Goal: Task Accomplishment & Management: Complete application form

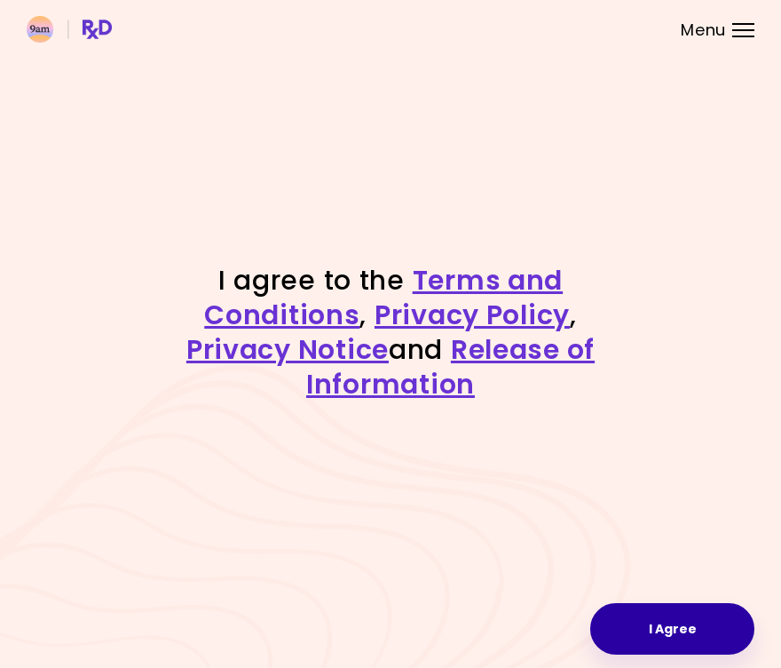
click at [642, 630] on button "I Agree" at bounding box center [672, 629] width 164 height 52
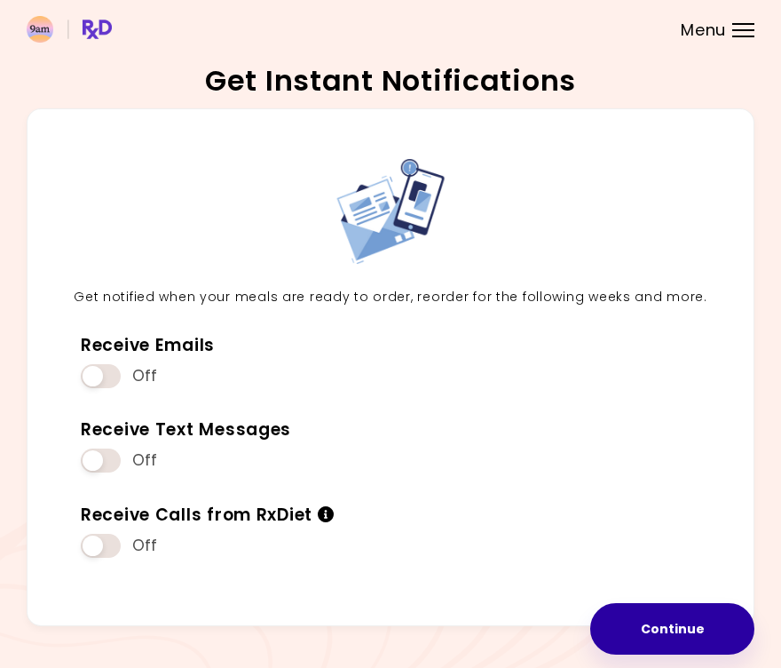
click at [685, 627] on button "Continue" at bounding box center [672, 629] width 164 height 52
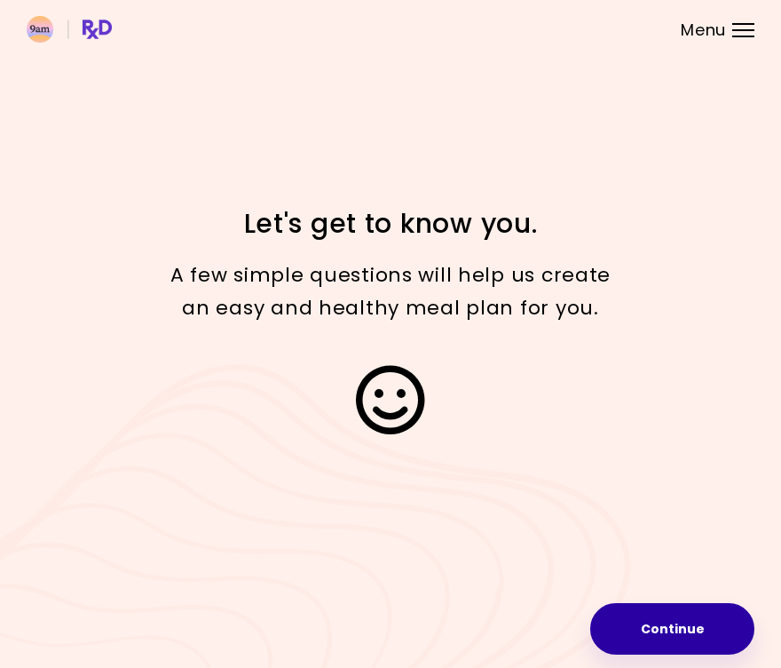
click at [663, 634] on button "Continue" at bounding box center [672, 629] width 164 height 52
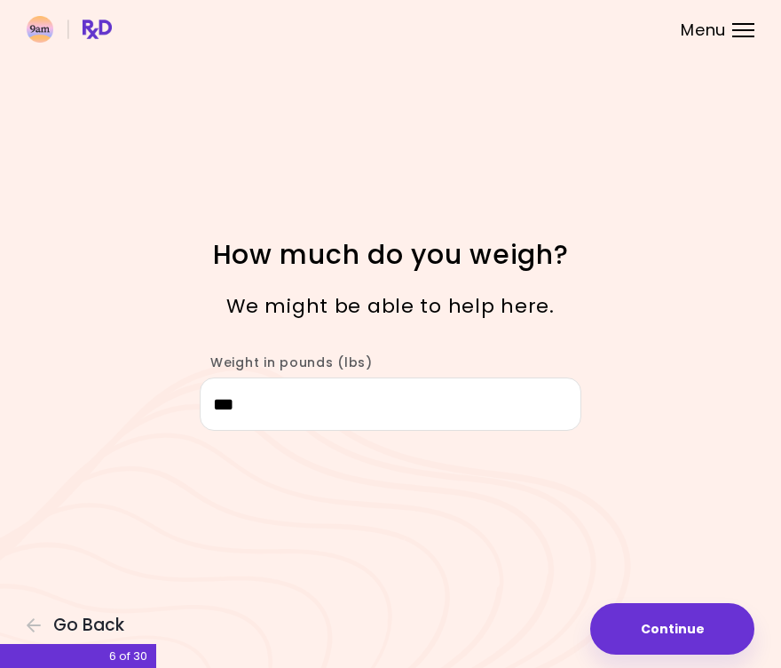
type input "***"
click at [602, 537] on div "Focusable invisible element How much do you weigh? We might be able to help her…" at bounding box center [390, 334] width 781 height 668
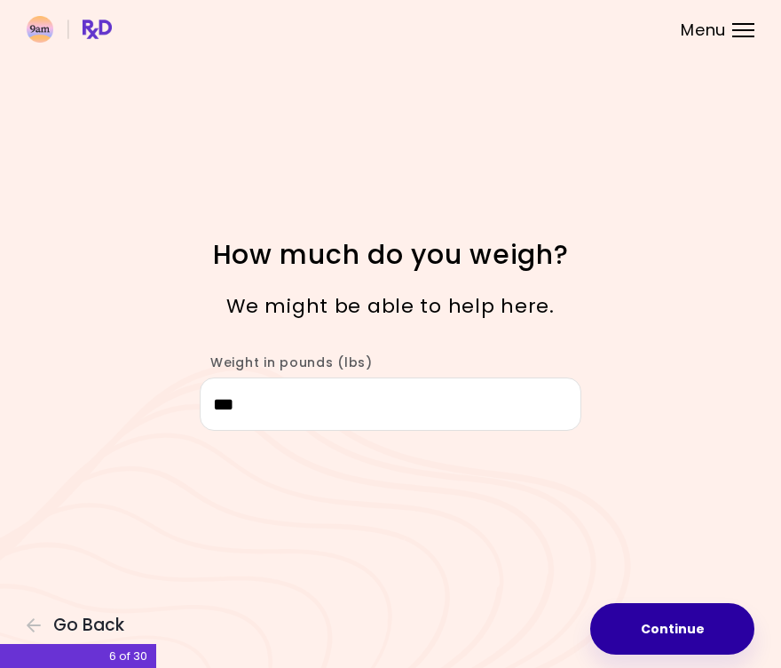
click at [655, 621] on button "Continue" at bounding box center [672, 629] width 164 height 52
select select "****"
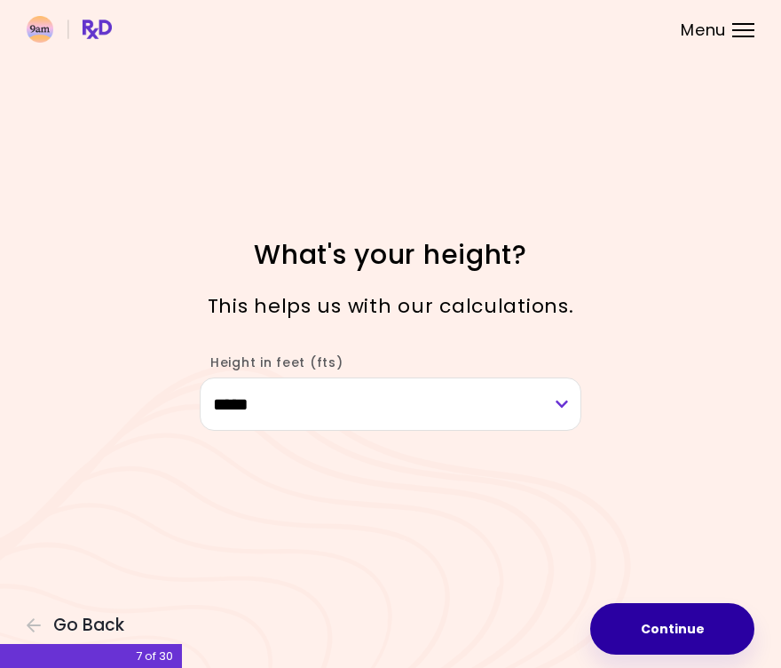
click at [627, 622] on button "Continue" at bounding box center [672, 629] width 164 height 52
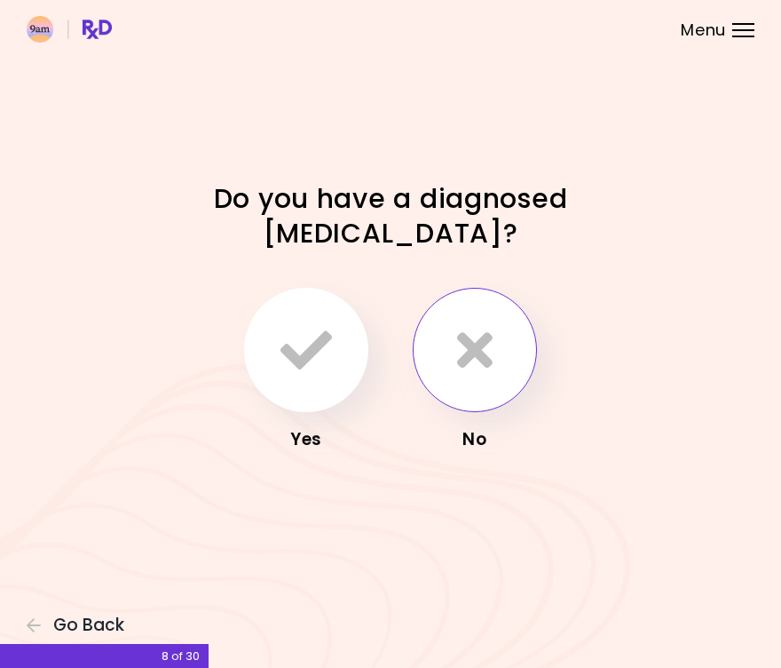
click at [445, 384] on button "button" at bounding box center [475, 350] width 124 height 124
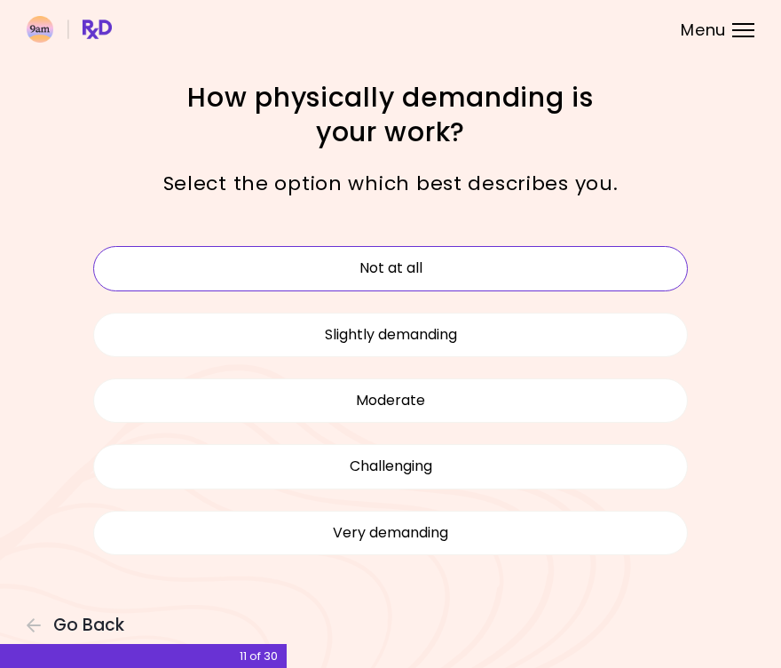
click at [445, 258] on button "Not at all" at bounding box center [390, 268] width 595 height 44
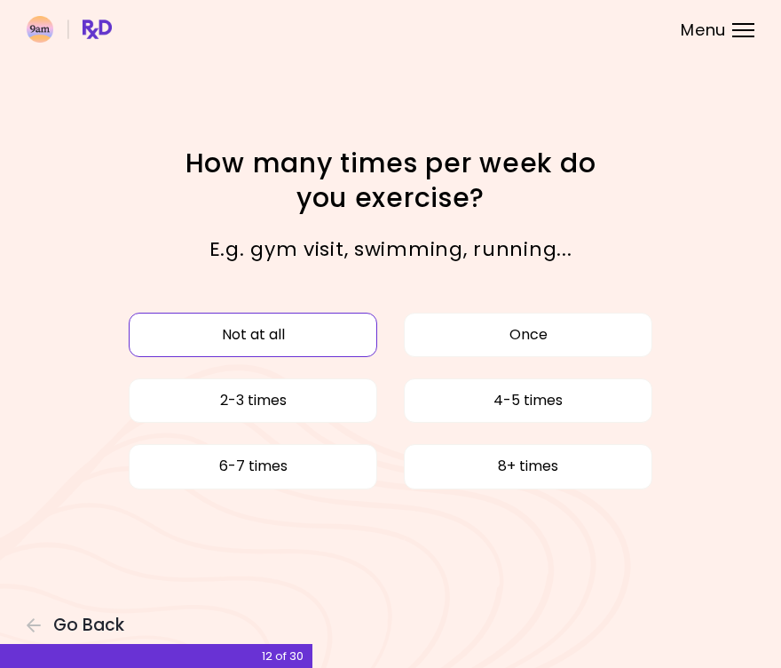
click at [338, 342] on button "Not at all" at bounding box center [253, 335] width 249 height 44
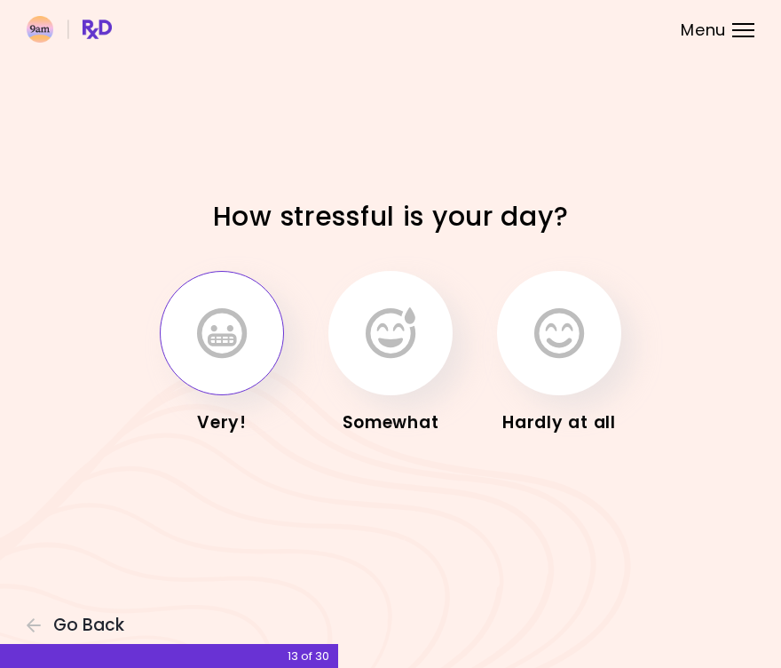
click at [242, 347] on icon "button" at bounding box center [222, 333] width 50 height 52
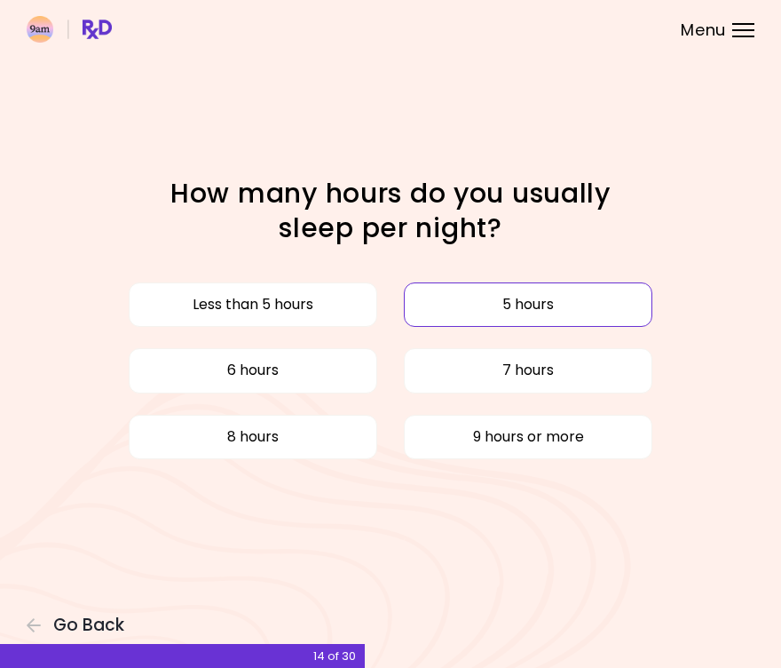
click at [442, 307] on button "5 hours" at bounding box center [528, 304] width 249 height 44
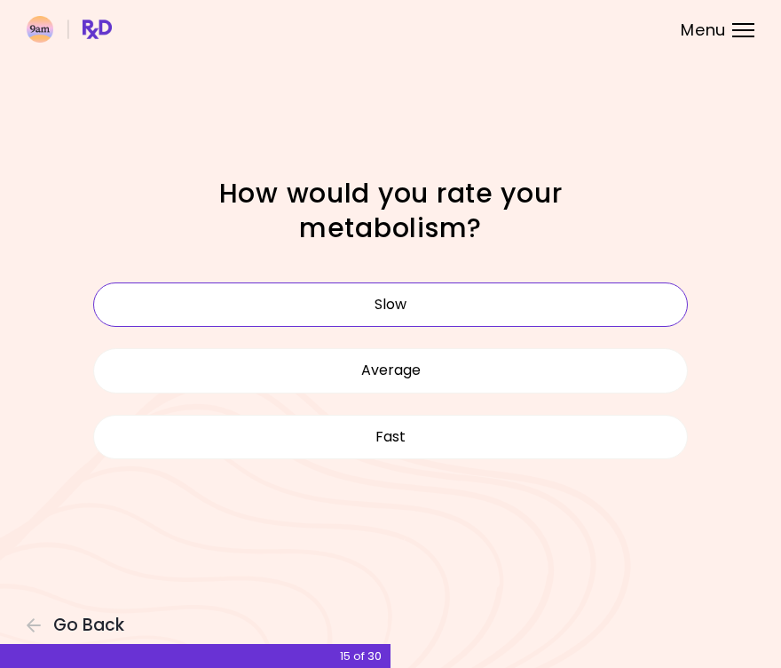
click at [379, 305] on button "Slow" at bounding box center [390, 304] width 595 height 44
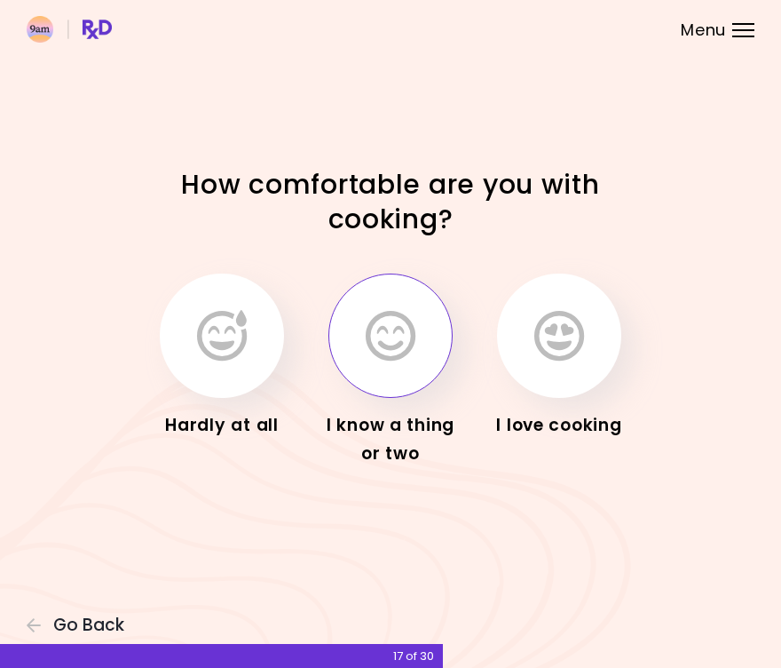
click at [375, 360] on icon "button" at bounding box center [391, 336] width 50 height 52
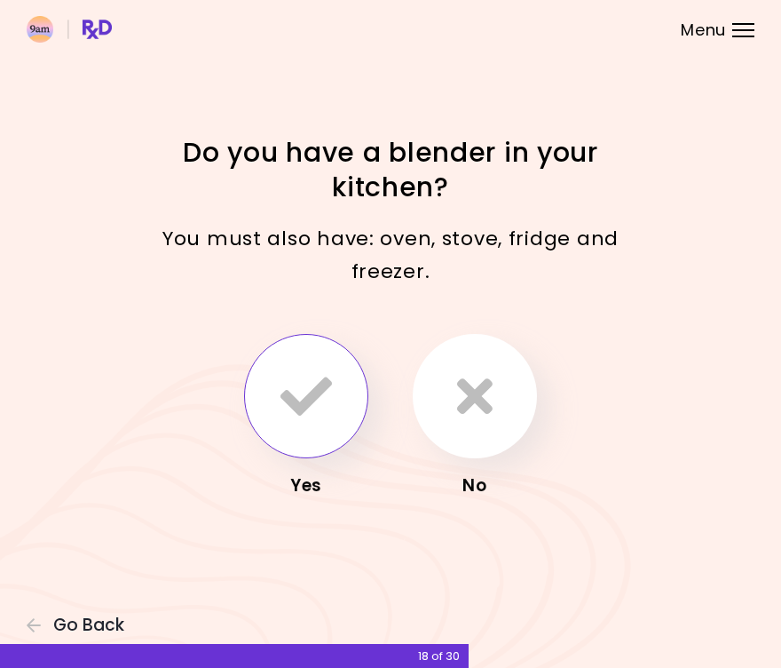
click at [309, 412] on icon "button" at bounding box center [307, 396] width 52 height 52
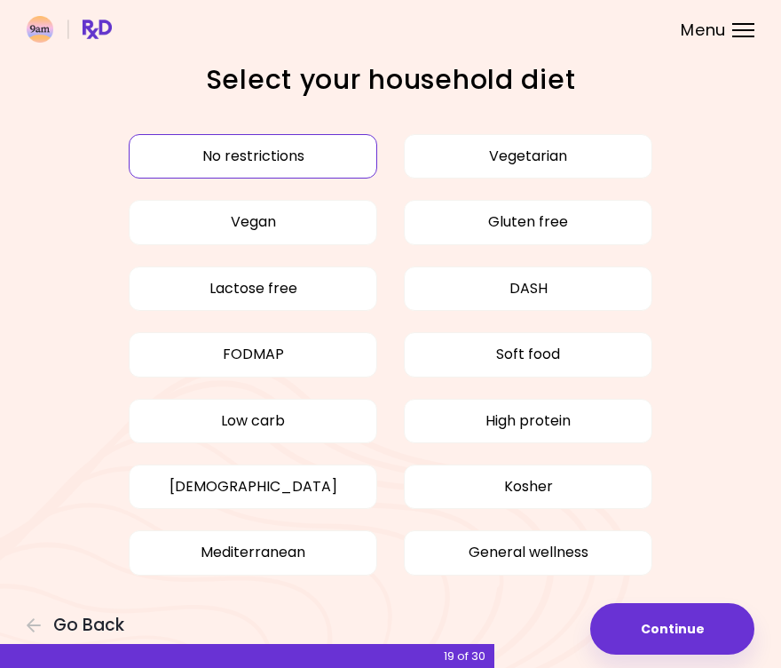
scroll to position [3, 0]
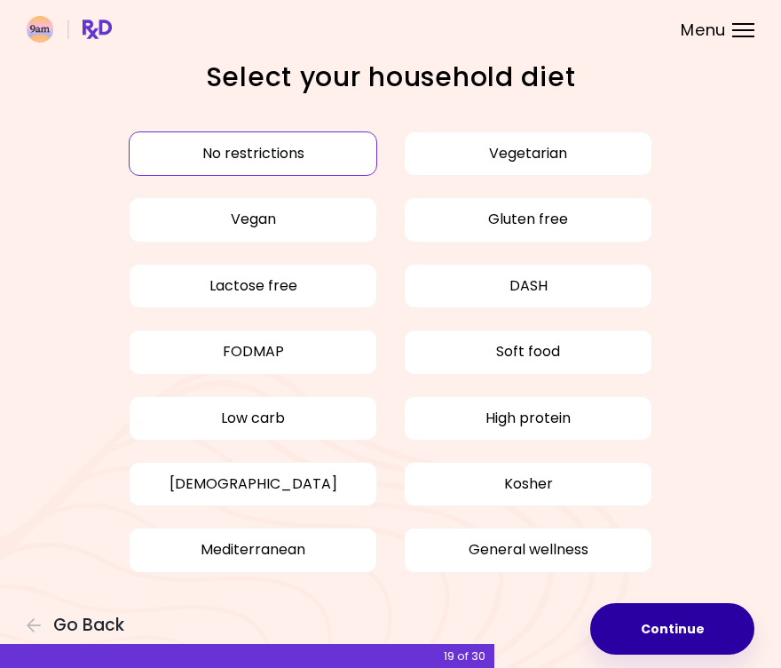
click at [662, 626] on button "Continue" at bounding box center [672, 629] width 164 height 52
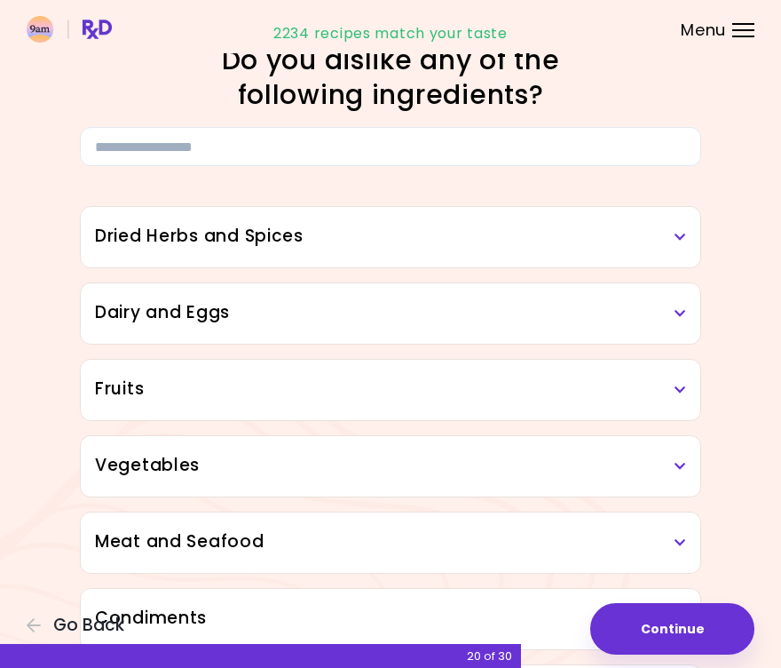
scroll to position [26, 0]
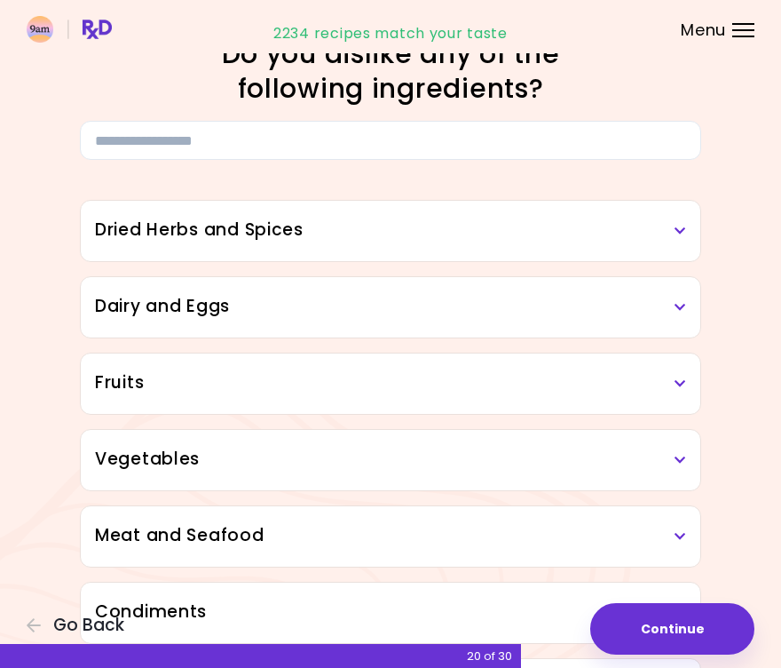
click at [670, 233] on h3 "Dried Herbs and Spices" at bounding box center [390, 231] width 591 height 26
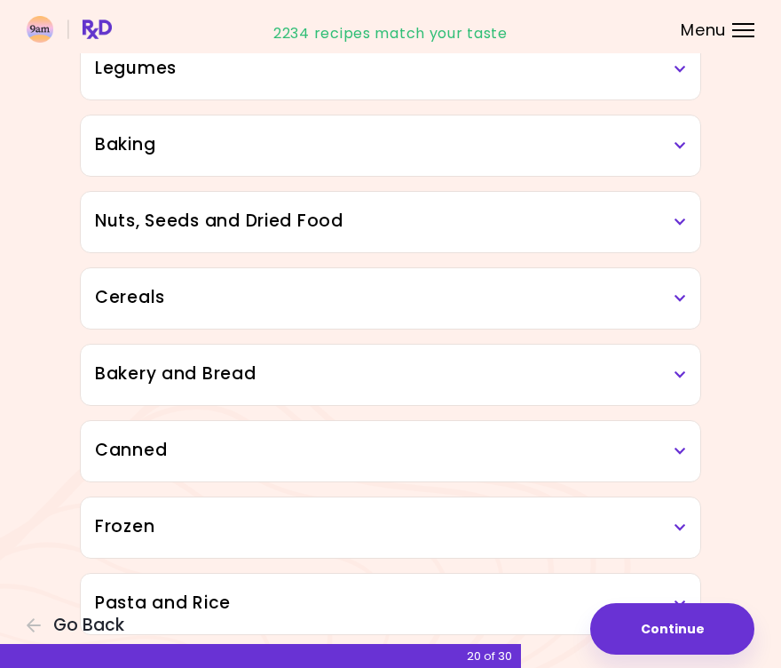
scroll to position [1106, 0]
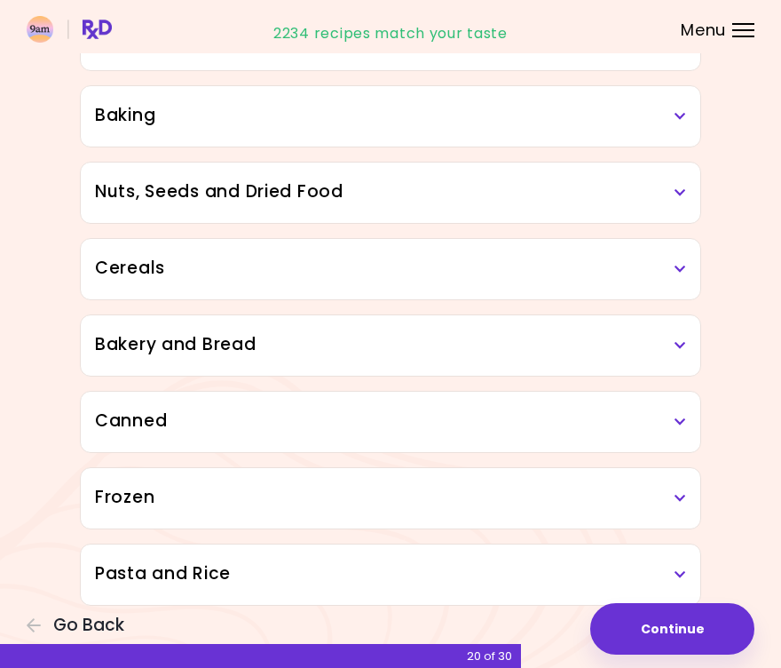
click at [679, 433] on h3 "Canned" at bounding box center [390, 421] width 591 height 26
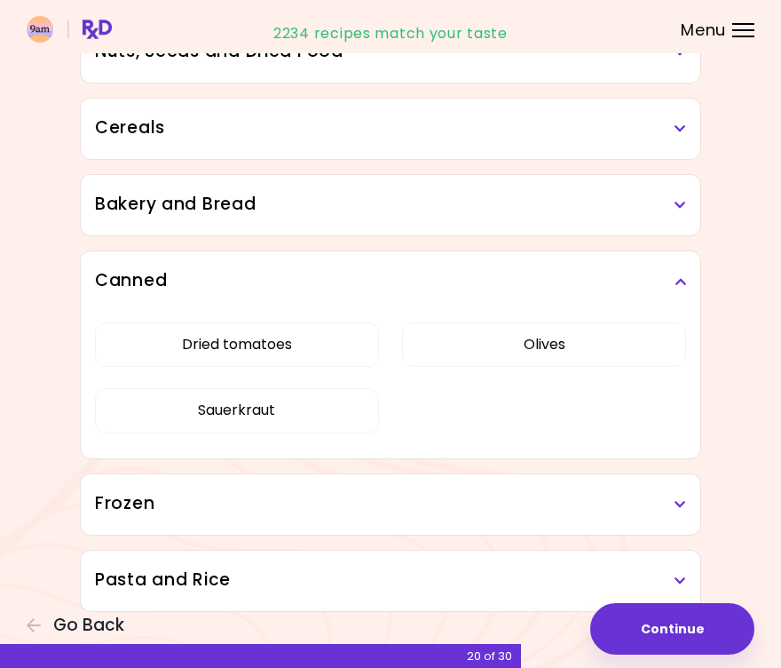
scroll to position [1253, 0]
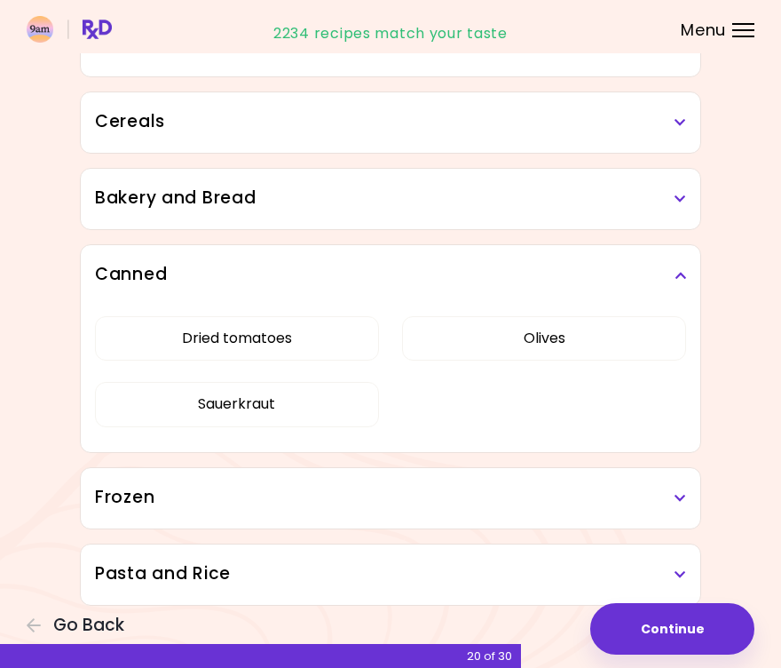
click at [673, 497] on h3 "Frozen" at bounding box center [390, 498] width 591 height 26
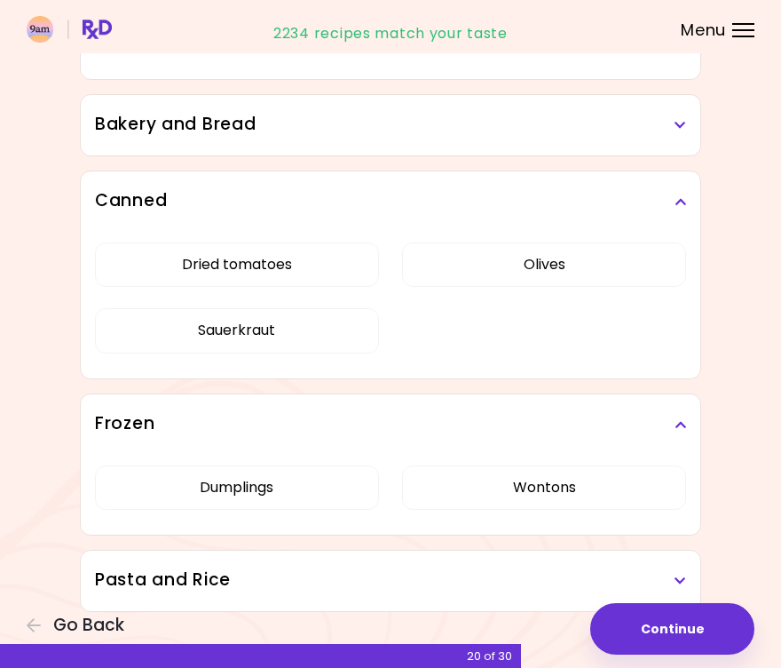
scroll to position [1333, 0]
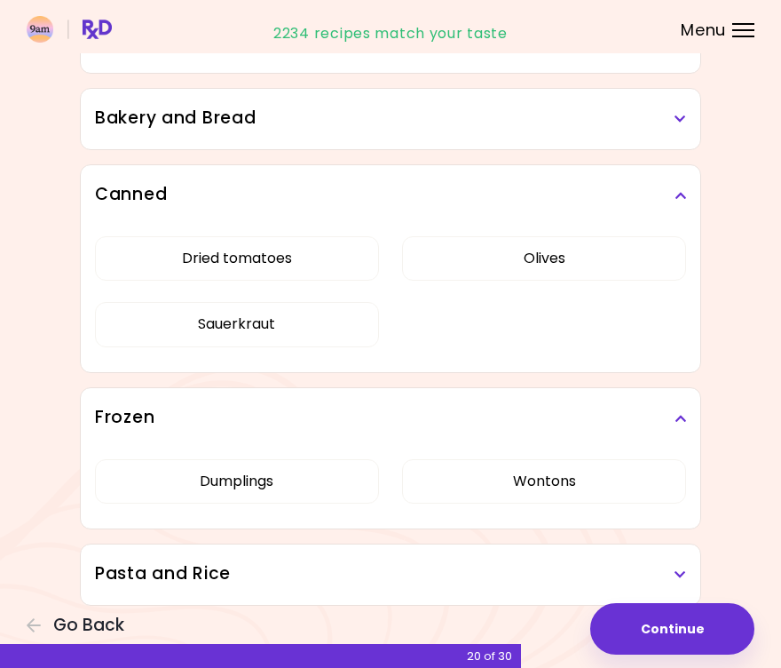
click at [670, 574] on h3 "Pasta and Rice" at bounding box center [390, 574] width 591 height 26
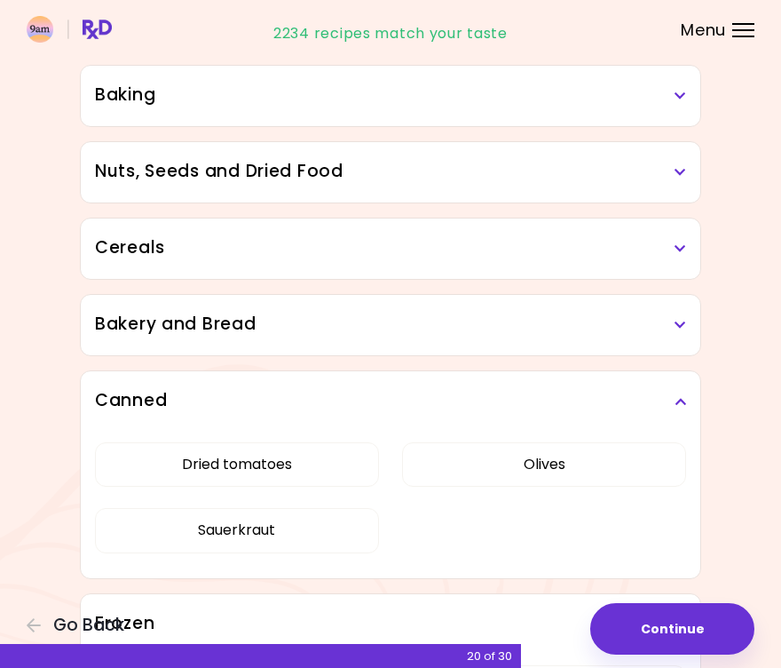
scroll to position [1123, 0]
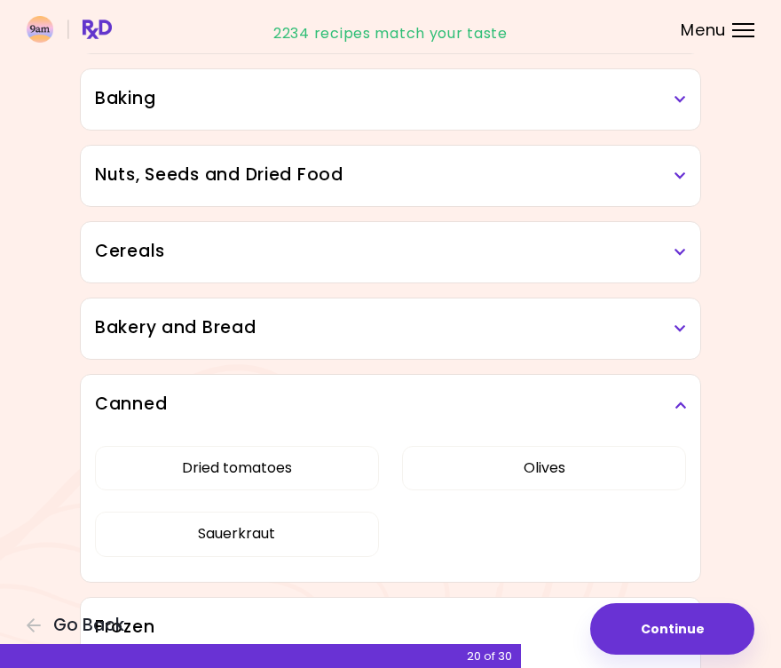
click at [655, 323] on h3 "Bakery and Bread" at bounding box center [390, 328] width 591 height 26
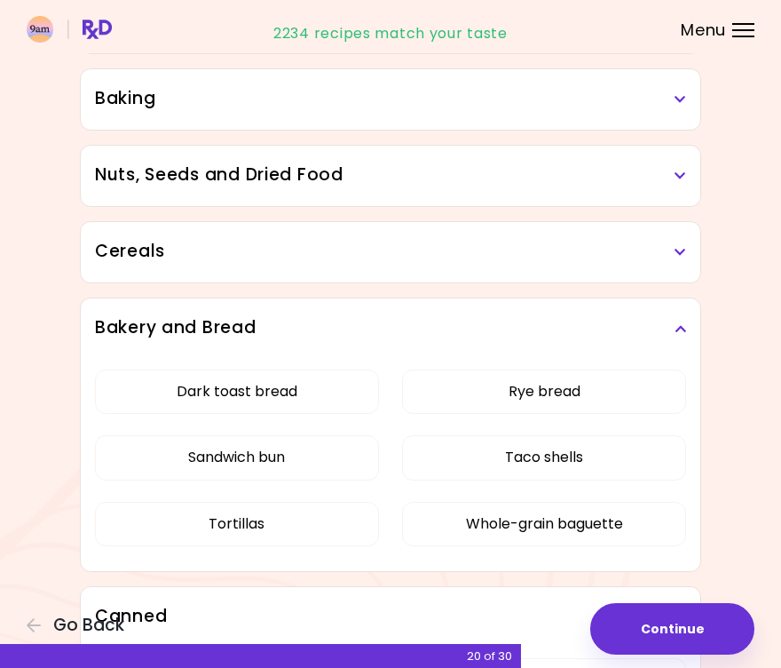
click at [673, 245] on h3 "Cereals" at bounding box center [390, 252] width 591 height 26
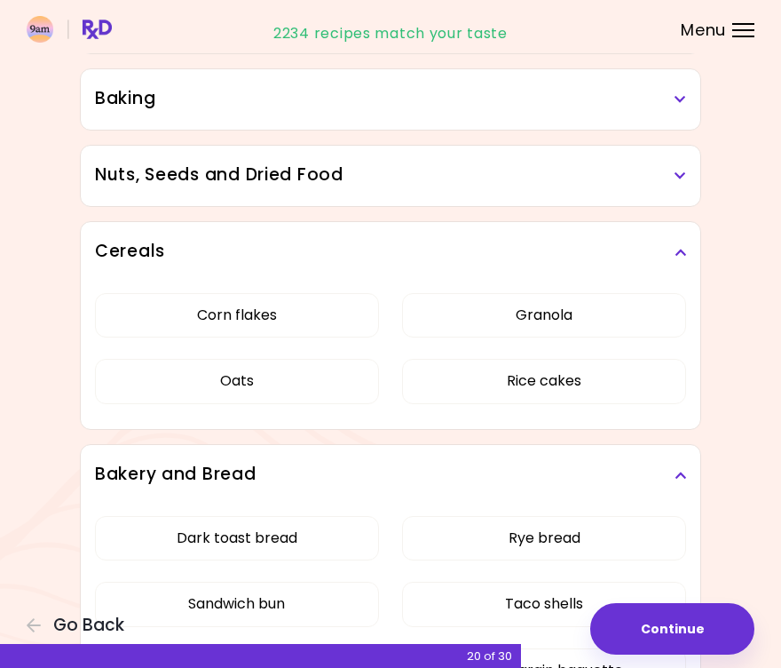
click at [678, 182] on h3 "Nuts, Seeds and Dried Food" at bounding box center [390, 175] width 591 height 26
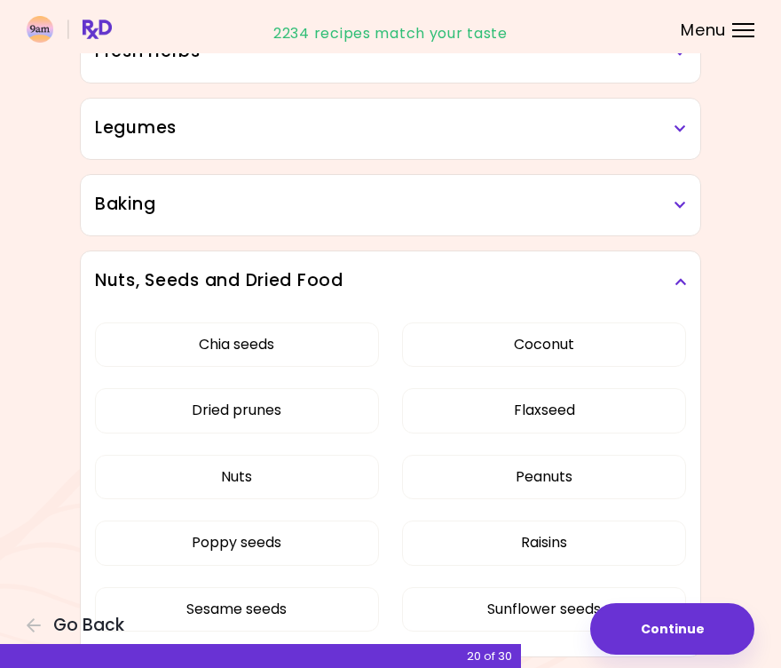
scroll to position [1006, 0]
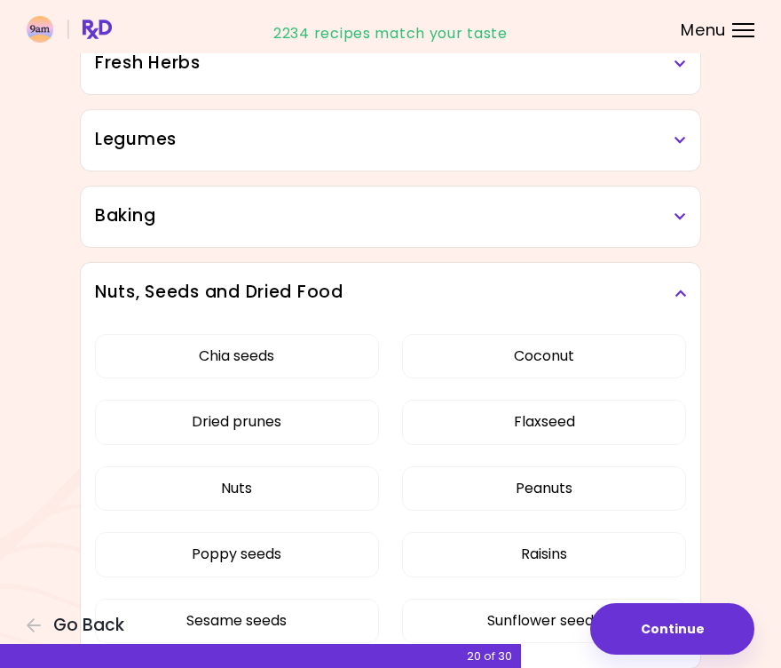
click at [683, 212] on icon at bounding box center [681, 216] width 12 height 12
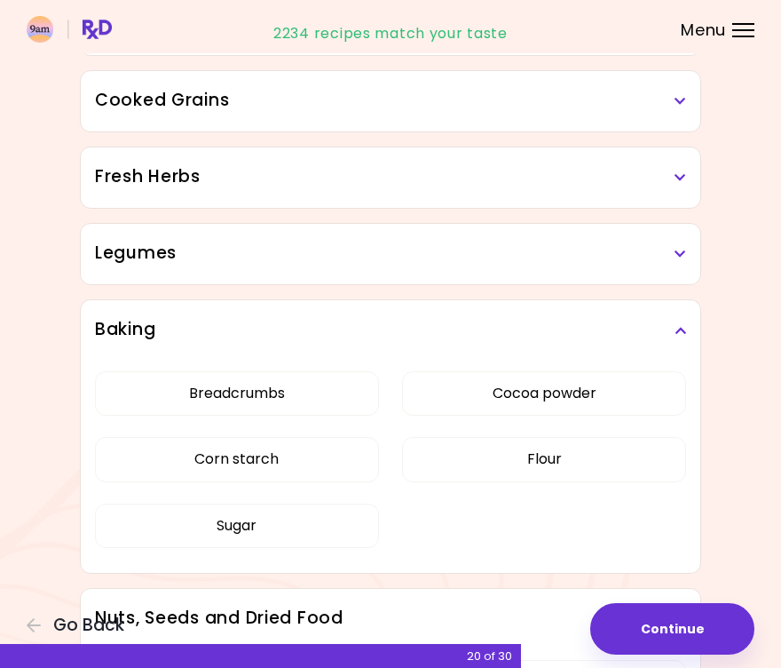
scroll to position [890, 0]
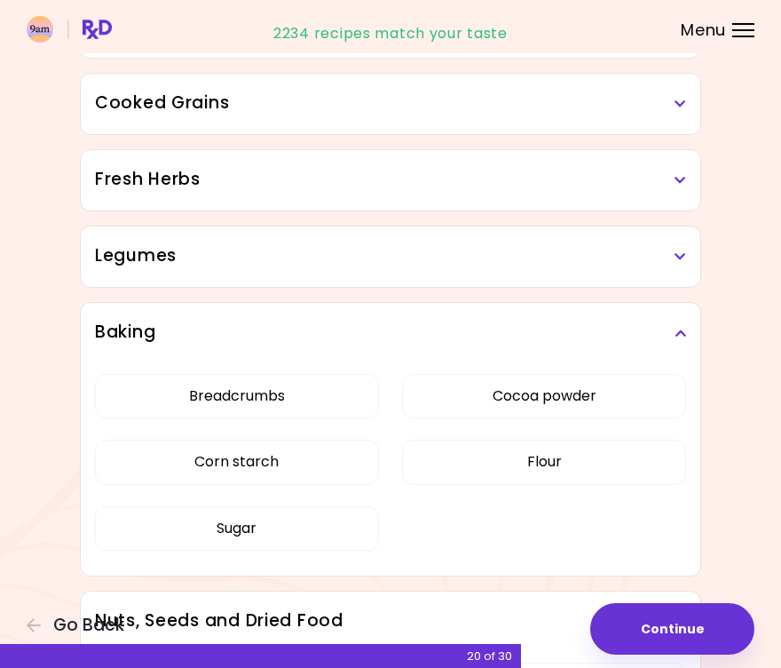
click at [680, 245] on h3 "Legumes" at bounding box center [390, 256] width 591 height 26
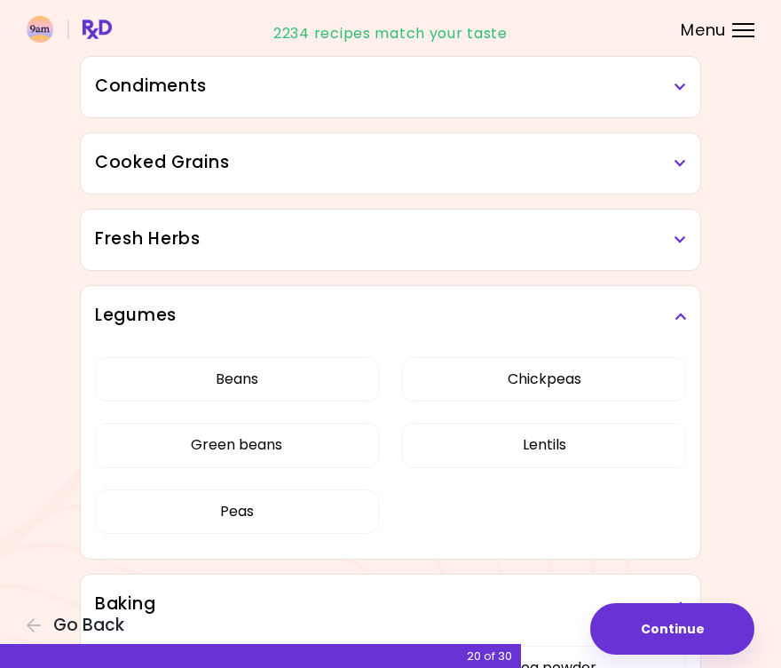
scroll to position [787, 0]
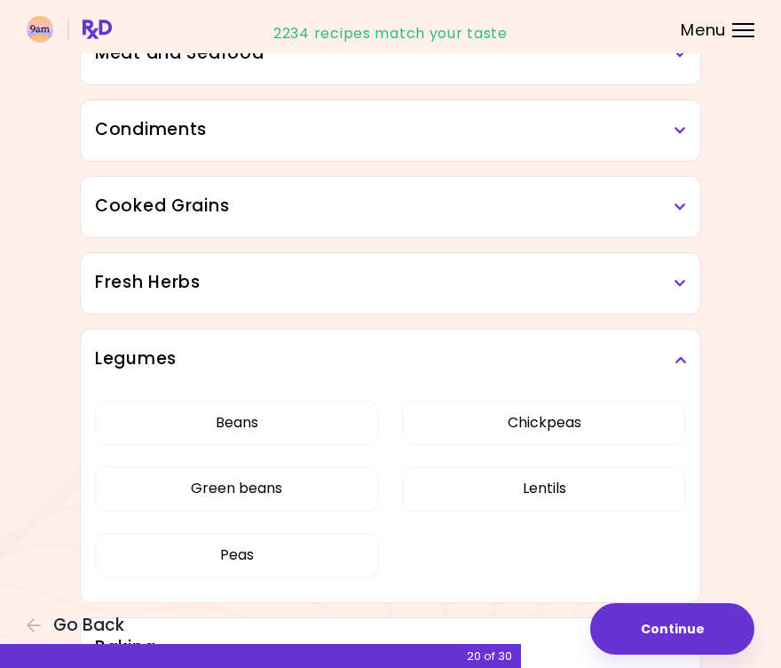
click at [680, 272] on h3 "Fresh Herbs" at bounding box center [390, 283] width 591 height 26
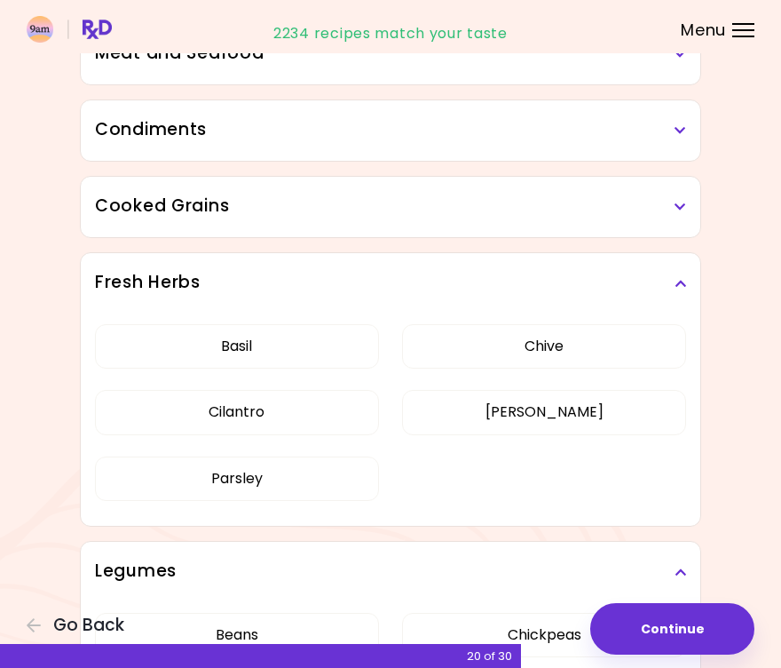
click at [683, 200] on h3 "Cooked Grains" at bounding box center [390, 207] width 591 height 26
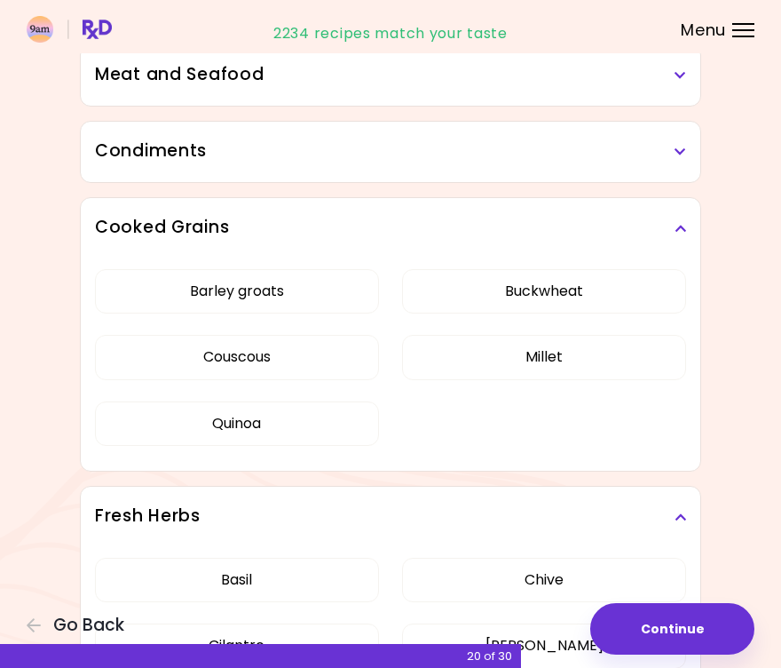
scroll to position [746, 0]
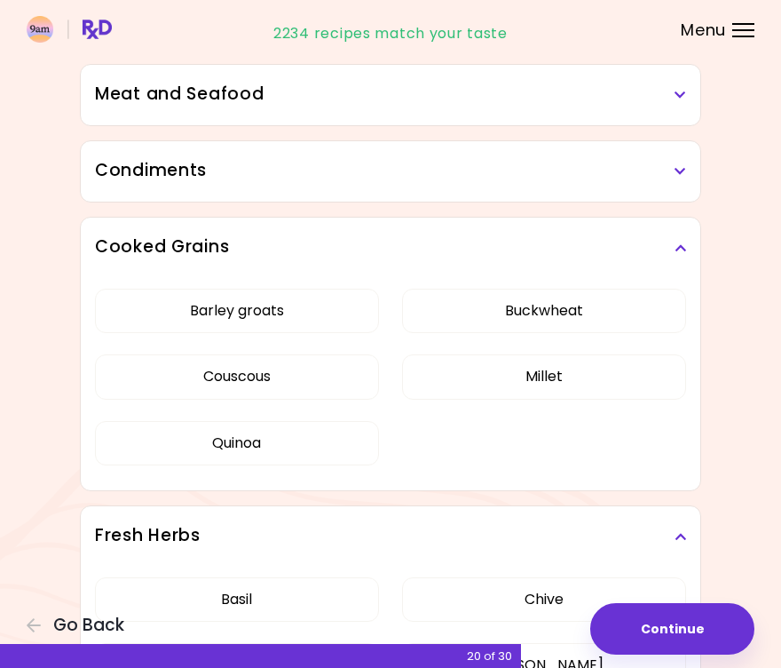
click at [662, 174] on h3 "Condiments" at bounding box center [390, 171] width 591 height 26
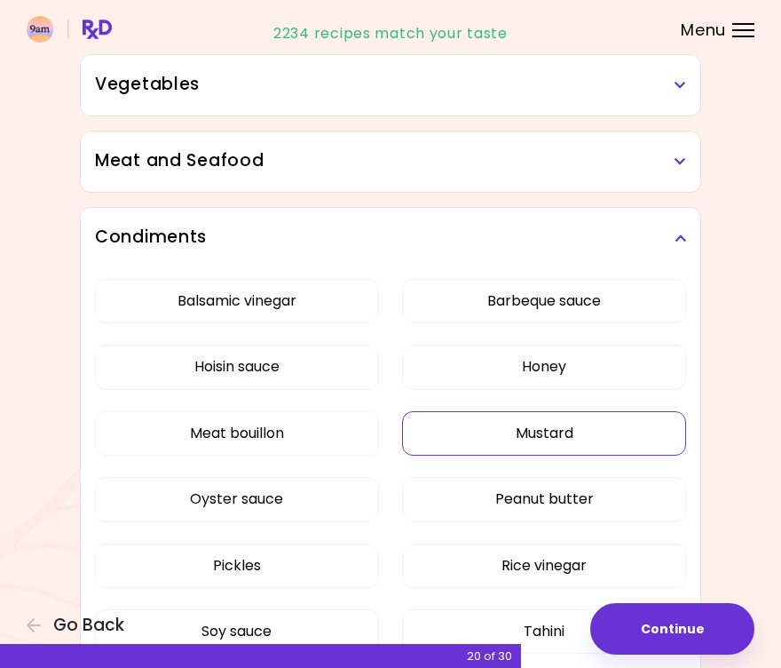
scroll to position [660, 0]
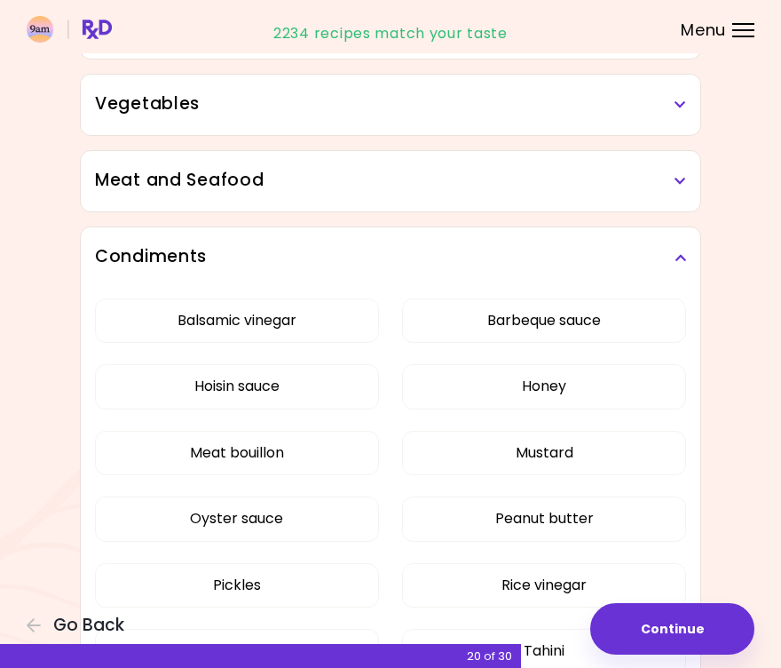
click at [668, 197] on div "Meat and Seafood" at bounding box center [391, 181] width 620 height 60
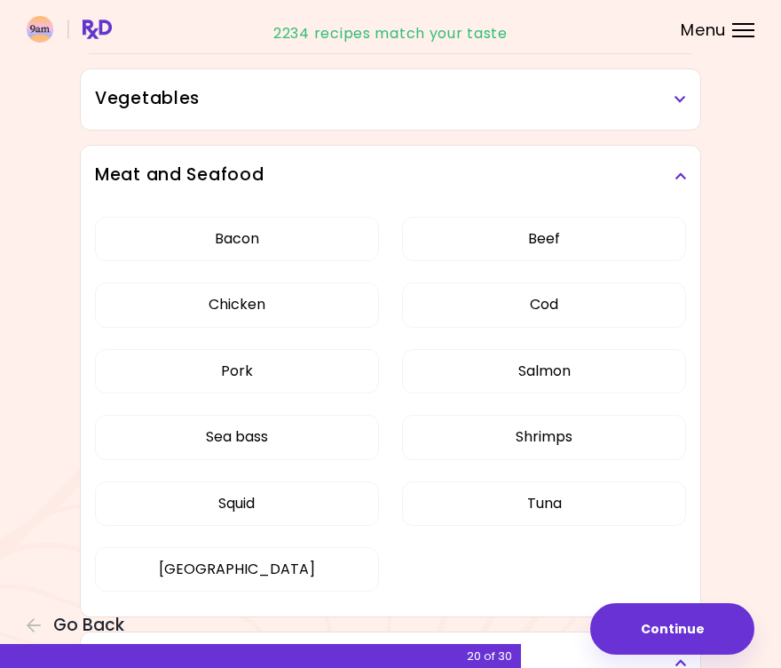
scroll to position [663, 0]
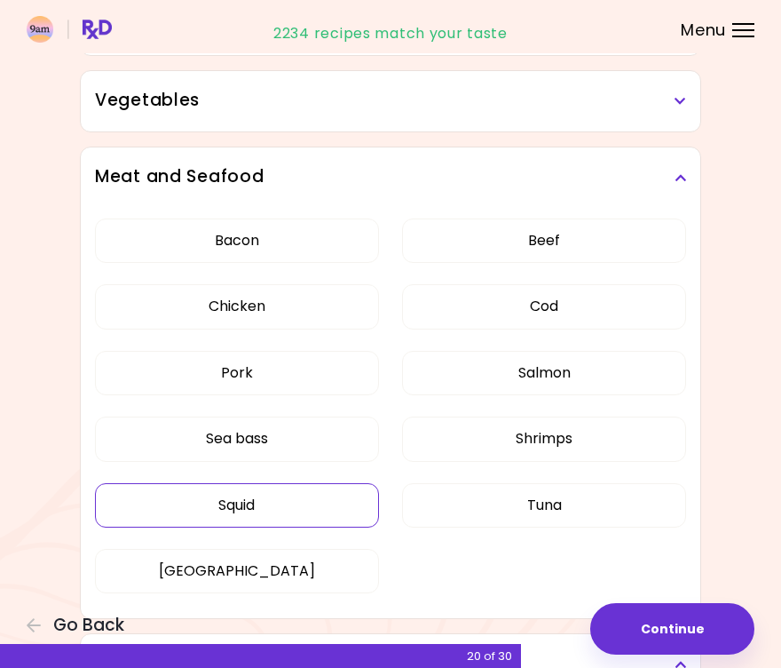
click at [295, 511] on button "Squid" at bounding box center [237, 505] width 284 height 44
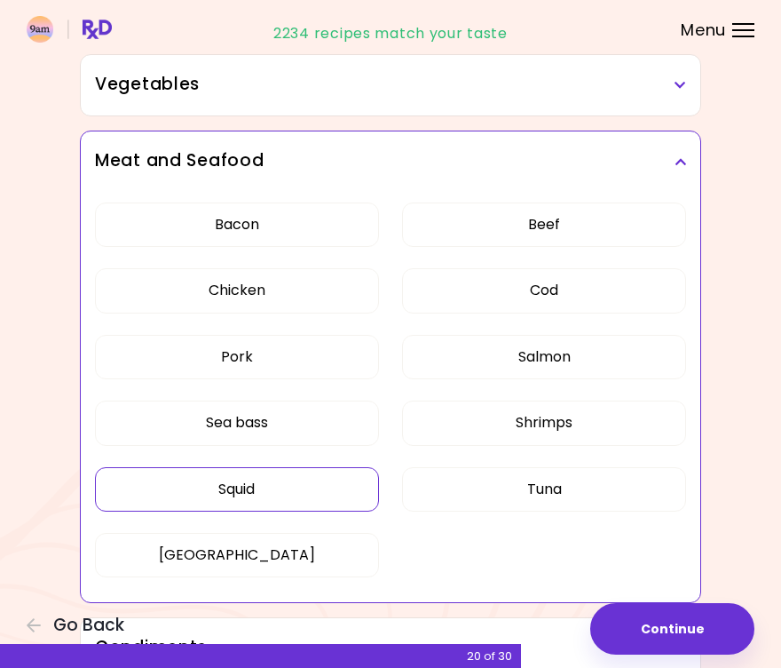
scroll to position [404, 0]
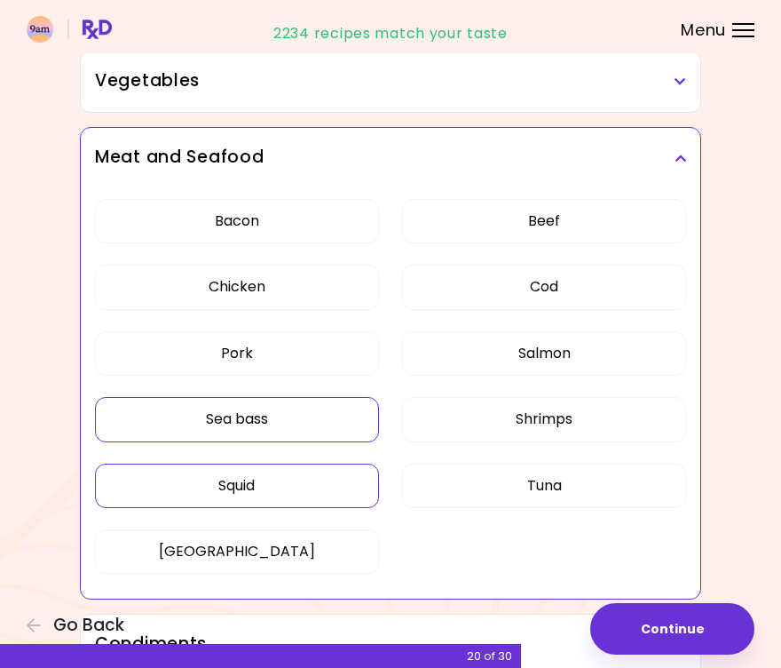
click at [298, 412] on button "Sea bass" at bounding box center [237, 419] width 284 height 44
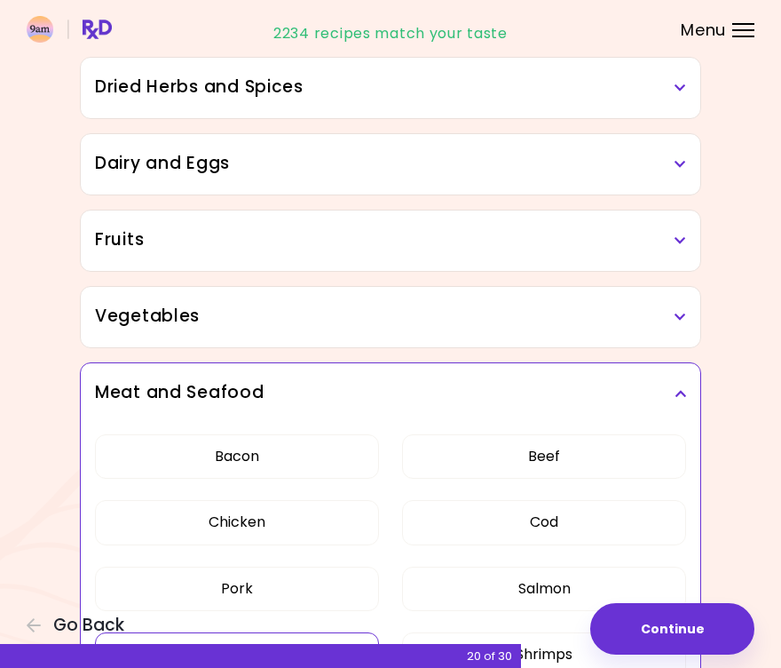
scroll to position [129, 0]
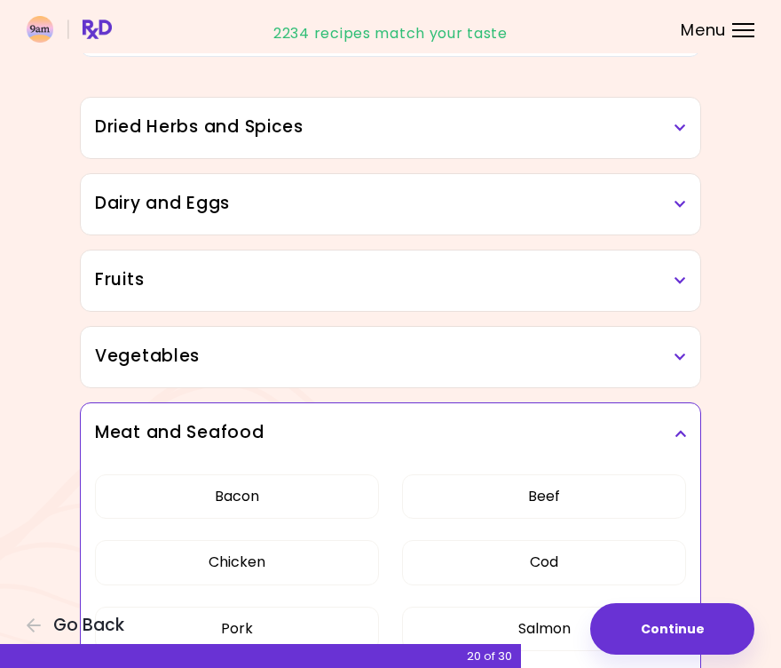
click at [682, 369] on div "Vegetables" at bounding box center [391, 357] width 620 height 60
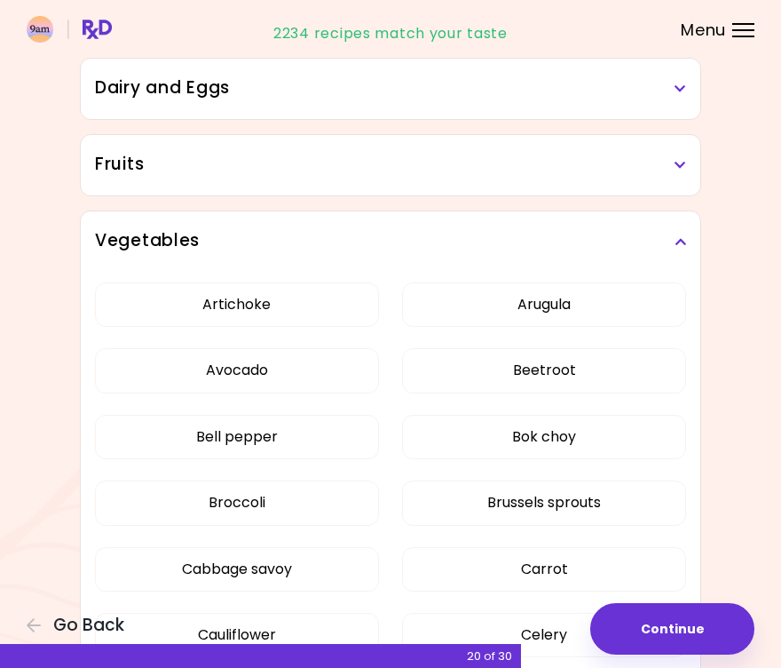
scroll to position [235, 0]
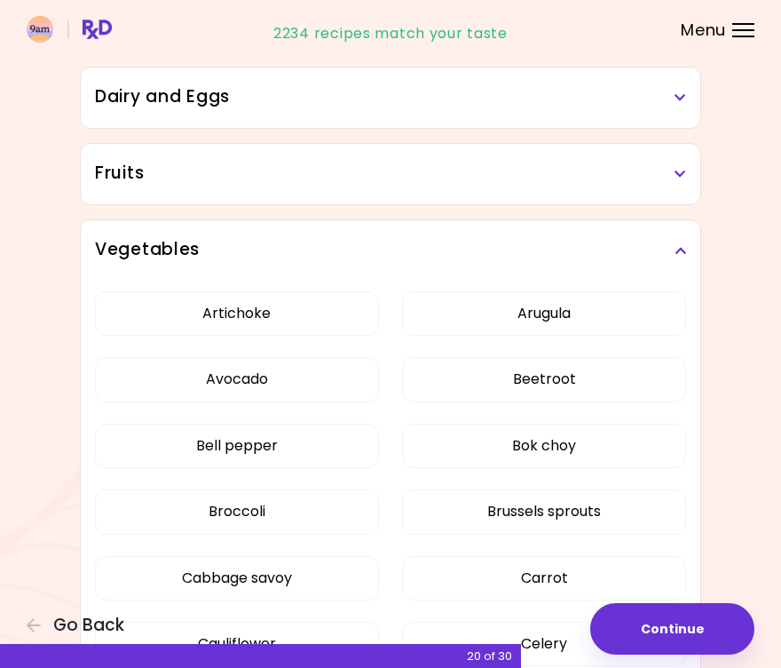
click at [656, 185] on h3 "Fruits" at bounding box center [390, 174] width 591 height 26
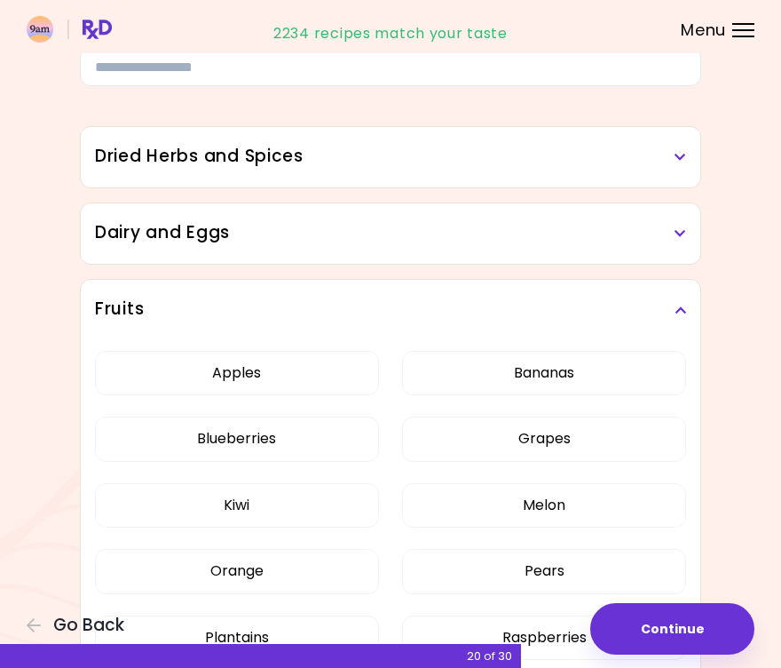
scroll to position [28, 0]
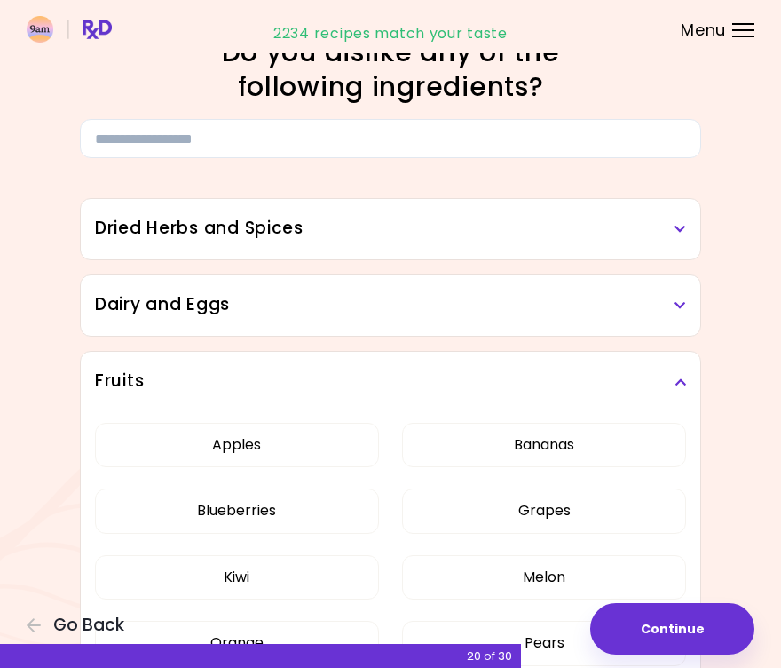
click at [682, 310] on icon at bounding box center [681, 305] width 12 height 12
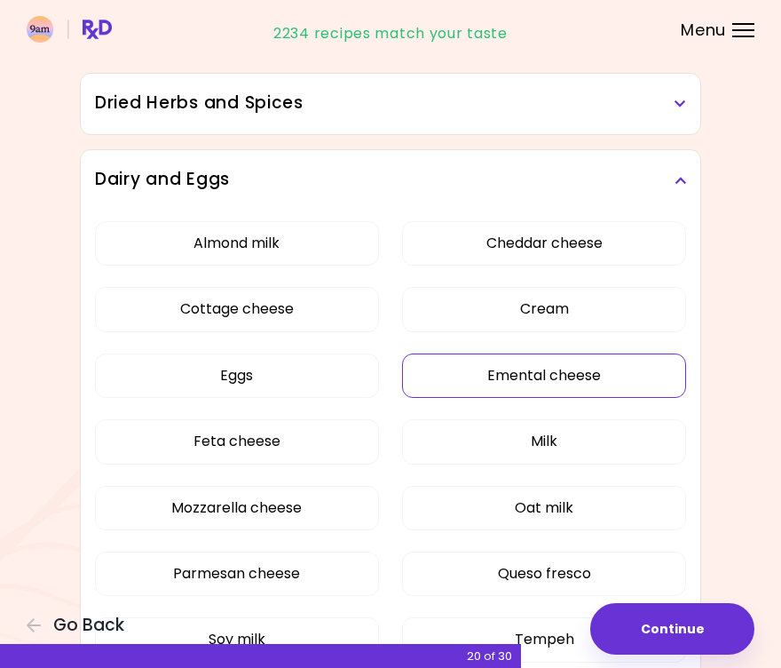
scroll to position [140, 0]
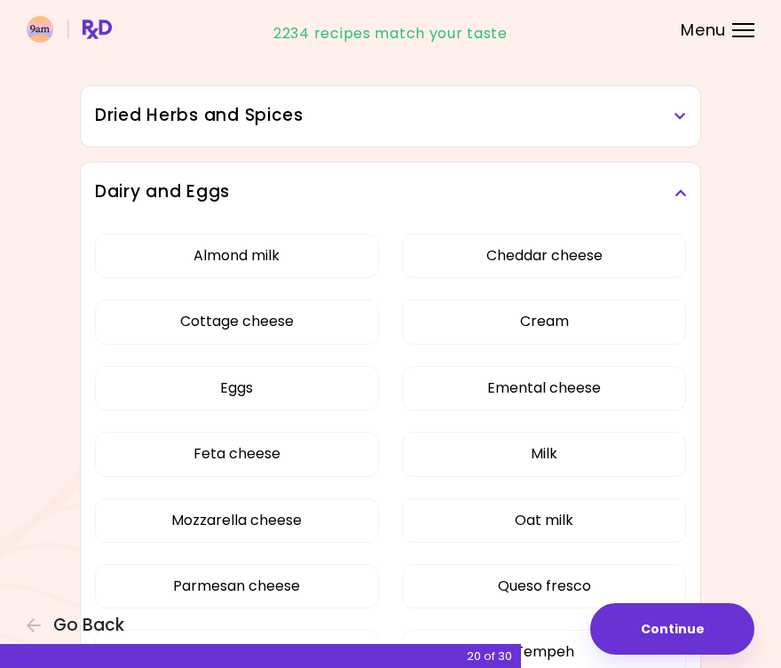
click at [671, 124] on h3 "Dried Herbs and Spices" at bounding box center [390, 116] width 591 height 26
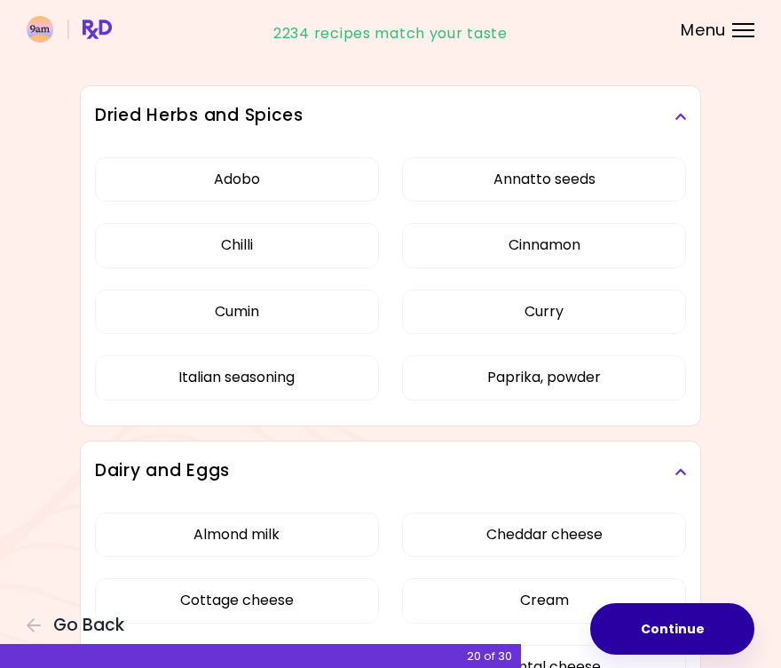
click at [676, 623] on button "Continue" at bounding box center [672, 629] width 164 height 52
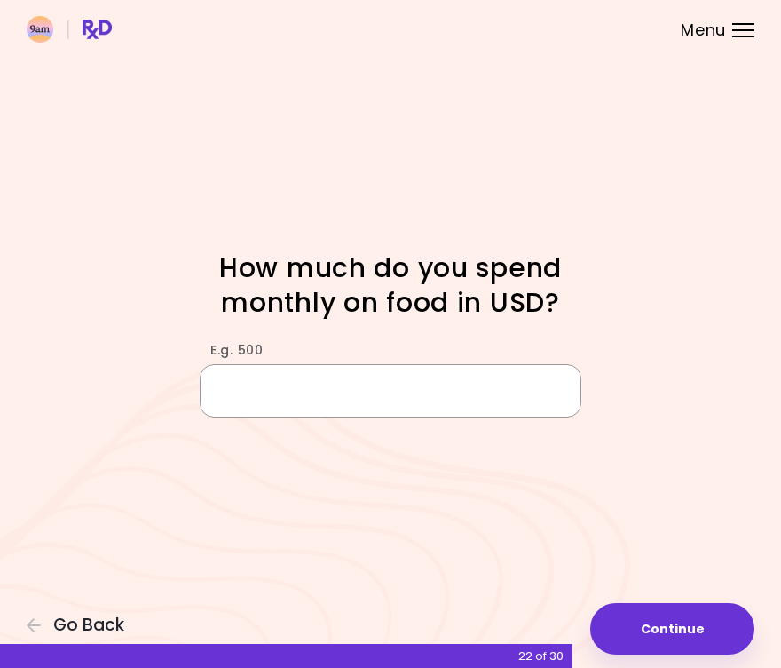
click at [284, 397] on input "E.g. 500" at bounding box center [391, 390] width 382 height 53
click at [310, 395] on input "E.g. 500" at bounding box center [391, 390] width 382 height 53
type input "*"
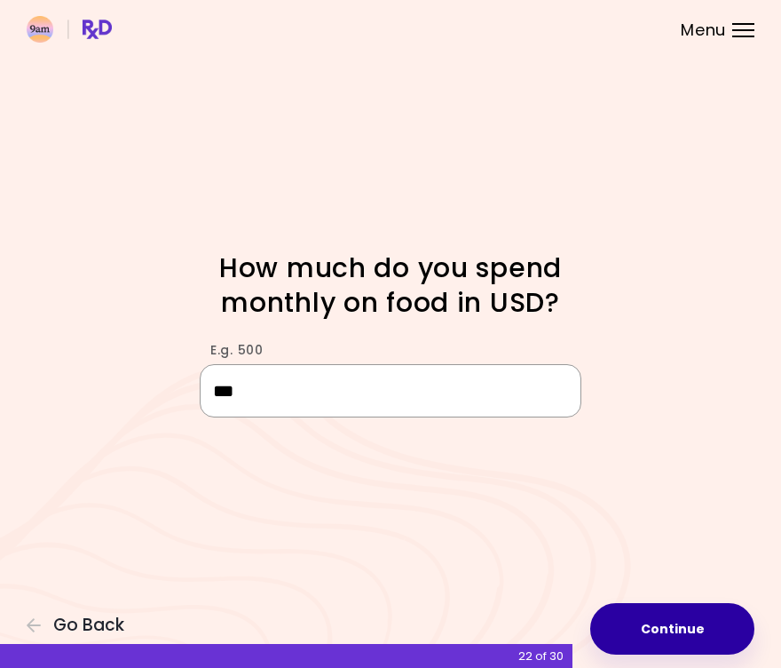
type input "***"
click at [691, 639] on button "Continue" at bounding box center [672, 629] width 164 height 52
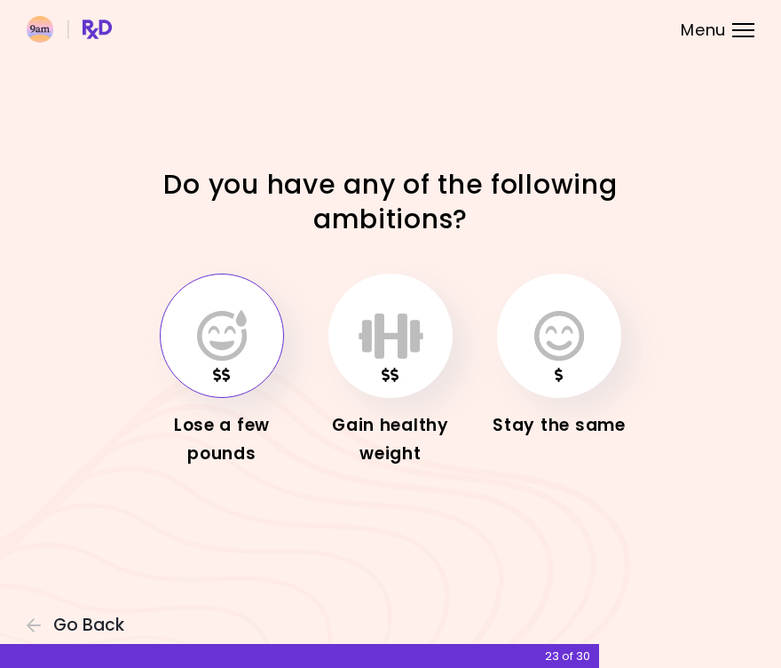
click at [208, 360] on icon "button" at bounding box center [222, 336] width 50 height 52
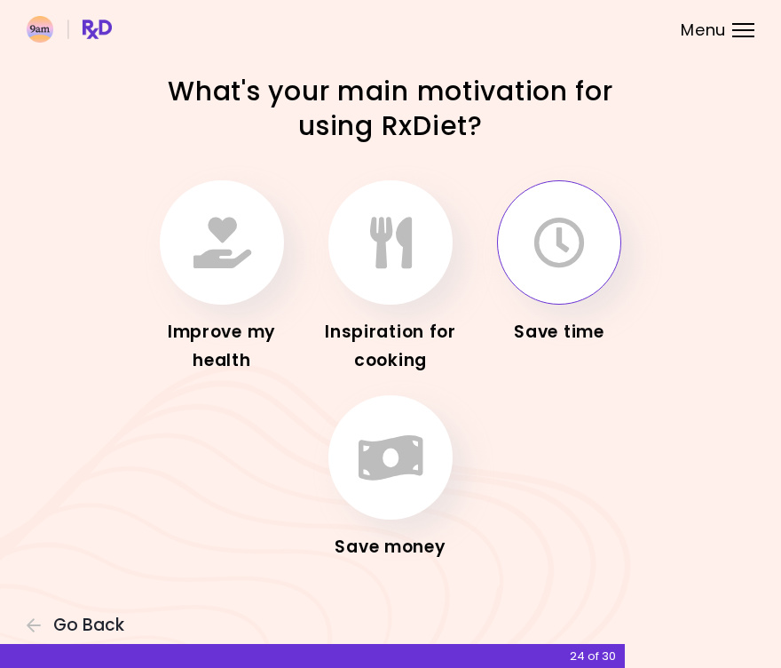
click at [549, 265] on icon "button" at bounding box center [560, 243] width 52 height 52
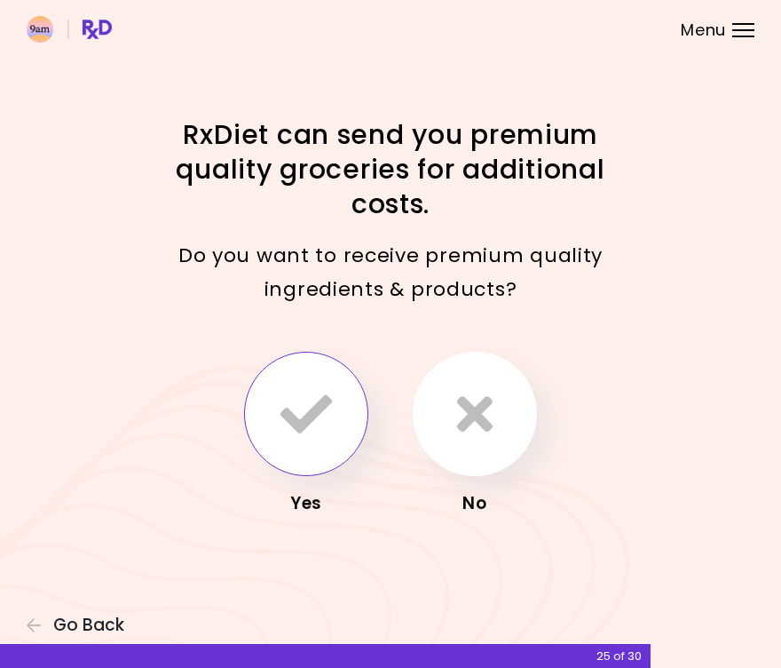
click at [321, 444] on button "button" at bounding box center [306, 414] width 124 height 124
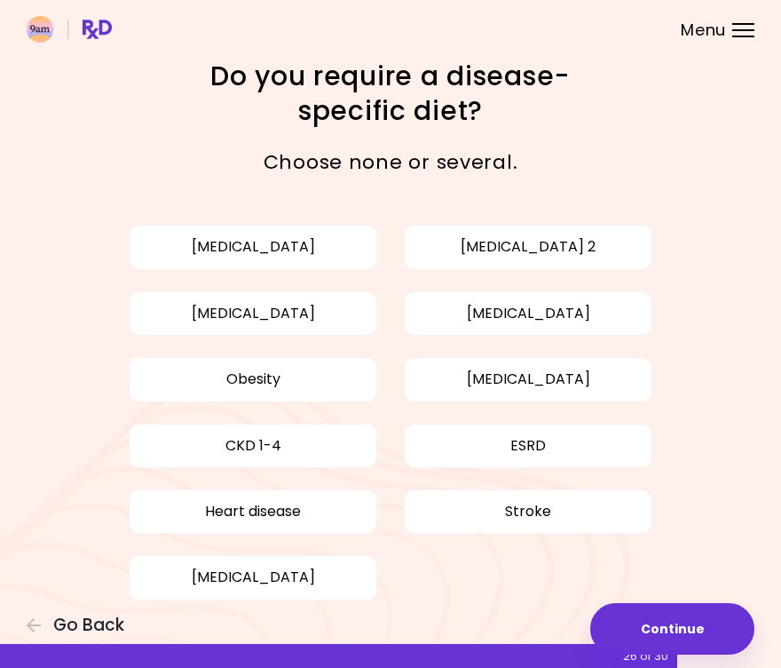
scroll to position [31, 0]
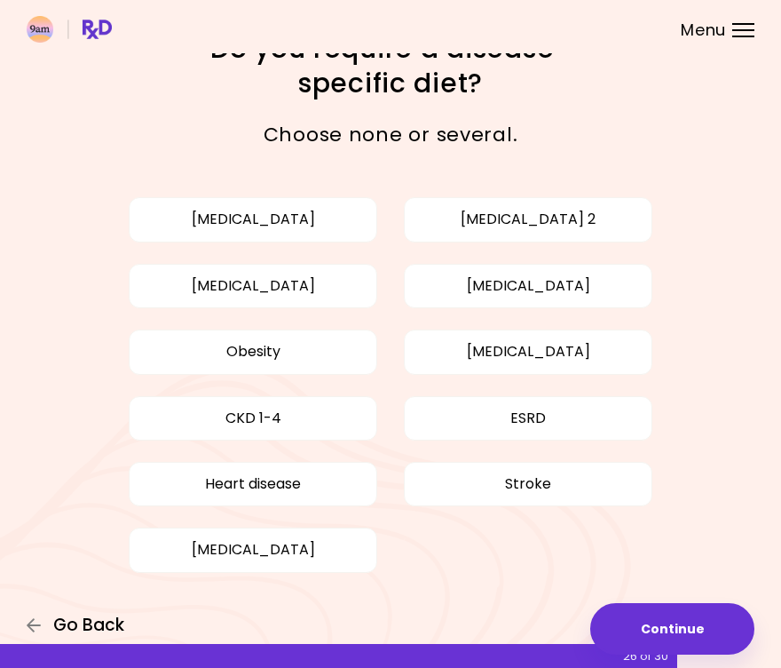
click at [82, 628] on span "Go Back" at bounding box center [88, 625] width 71 height 20
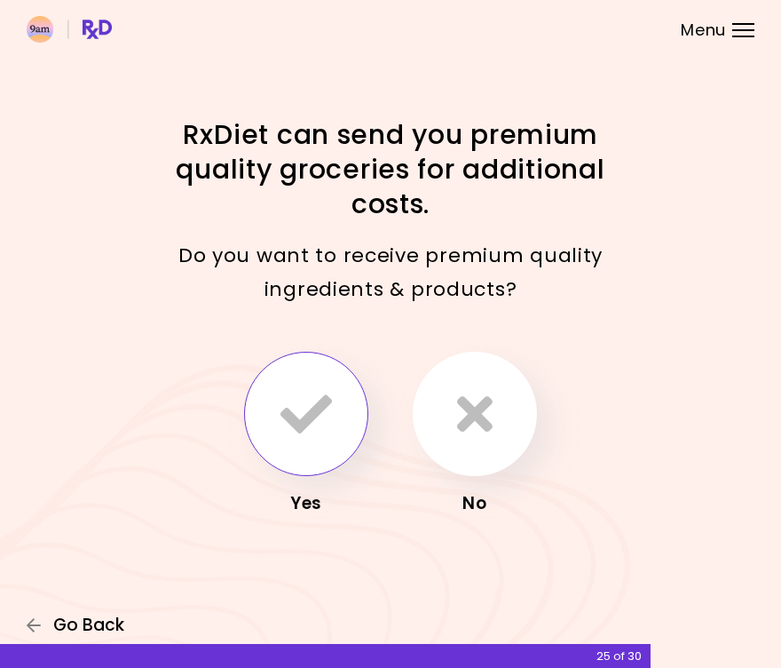
click at [82, 628] on span "Go Back" at bounding box center [88, 625] width 71 height 20
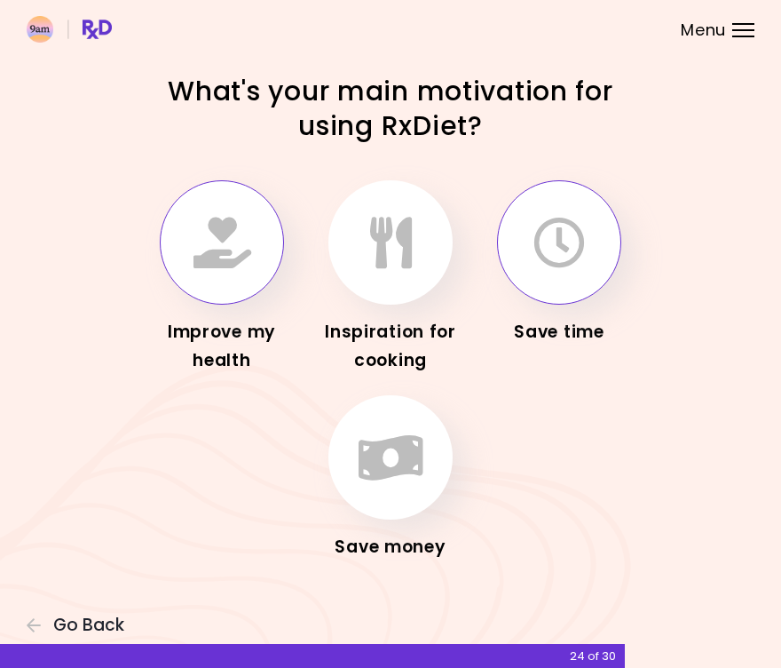
click at [233, 275] on button "button" at bounding box center [222, 242] width 124 height 124
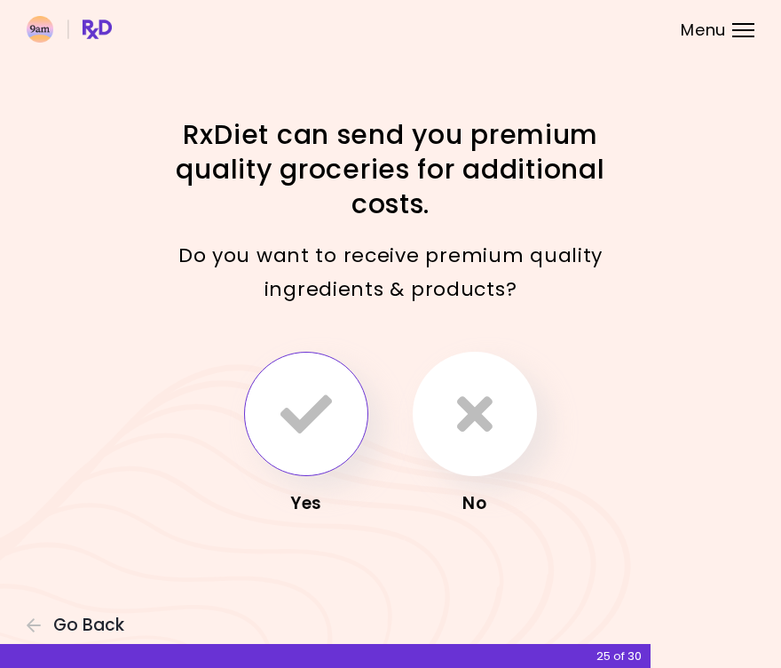
click at [319, 410] on icon "button" at bounding box center [307, 414] width 52 height 52
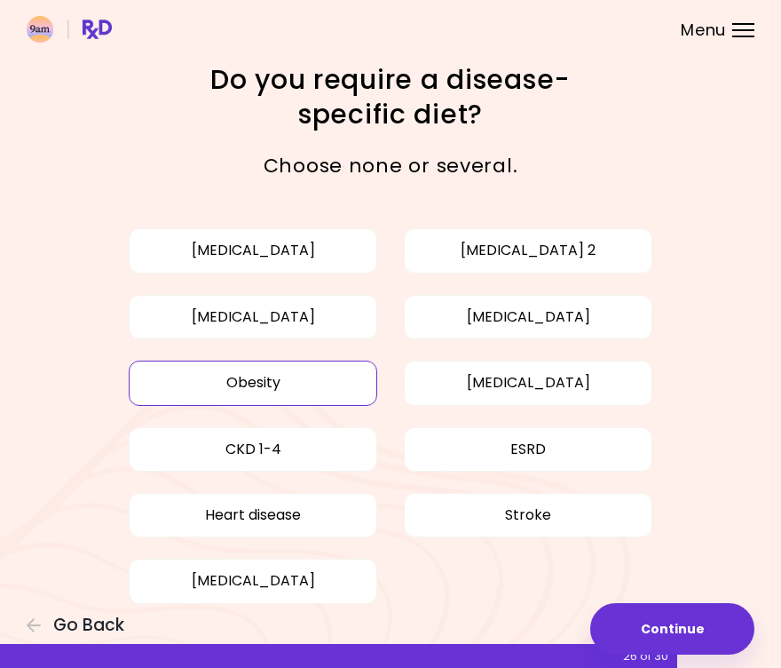
click at [338, 384] on button "Obesity" at bounding box center [253, 383] width 249 height 44
click at [302, 528] on button "Heart disease" at bounding box center [253, 515] width 249 height 44
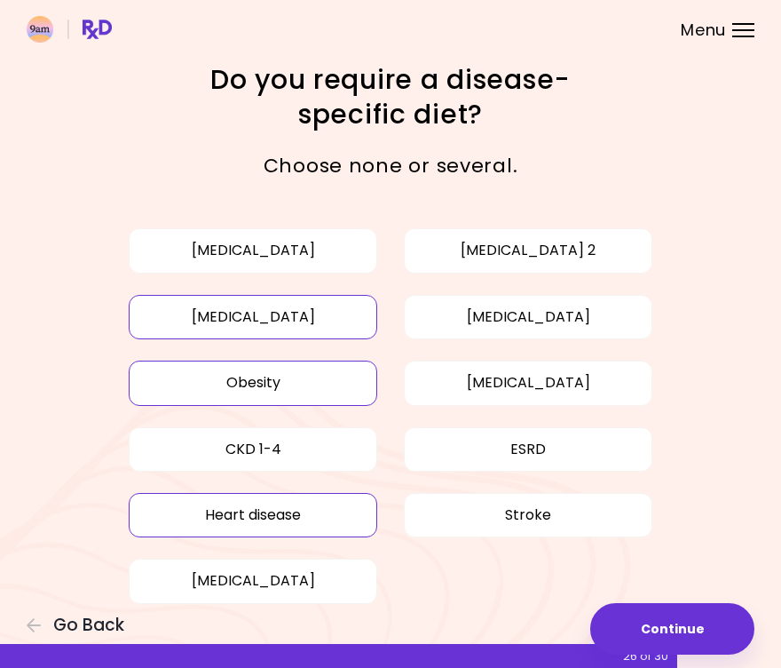
click at [358, 329] on button "[MEDICAL_DATA]" at bounding box center [253, 317] width 249 height 44
click at [432, 323] on button "[MEDICAL_DATA]" at bounding box center [528, 317] width 249 height 44
click at [280, 337] on button "[MEDICAL_DATA]" at bounding box center [253, 317] width 249 height 44
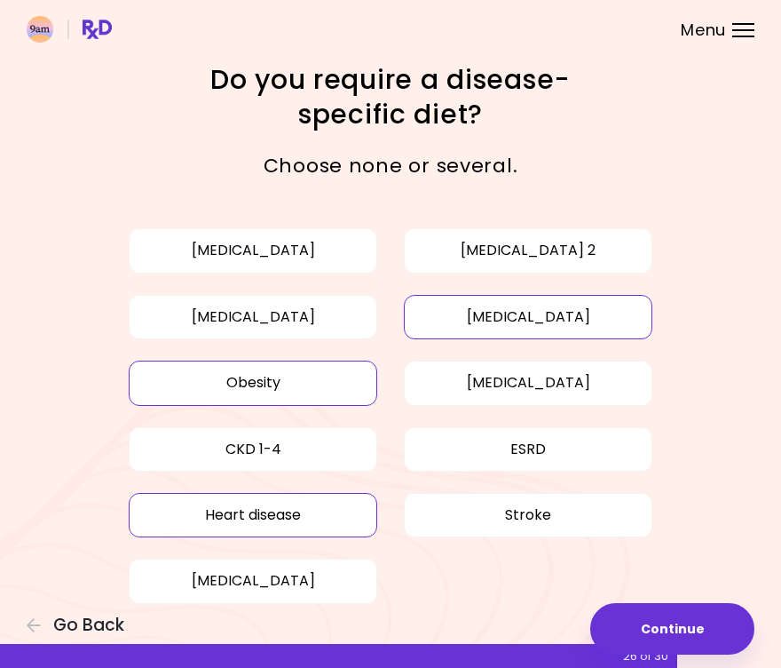
click at [476, 311] on button "[MEDICAL_DATA]" at bounding box center [528, 317] width 249 height 44
click at [354, 527] on button "Heart disease" at bounding box center [253, 515] width 249 height 44
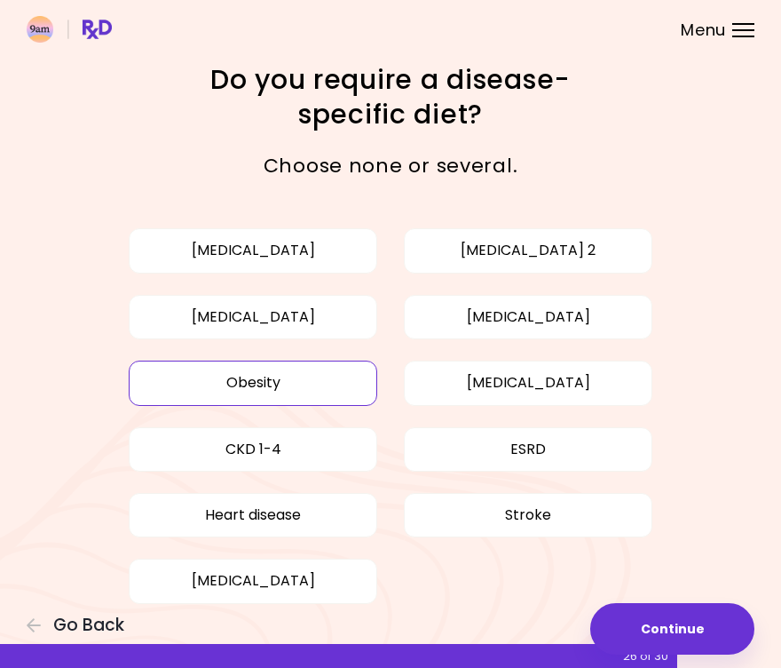
scroll to position [31, 0]
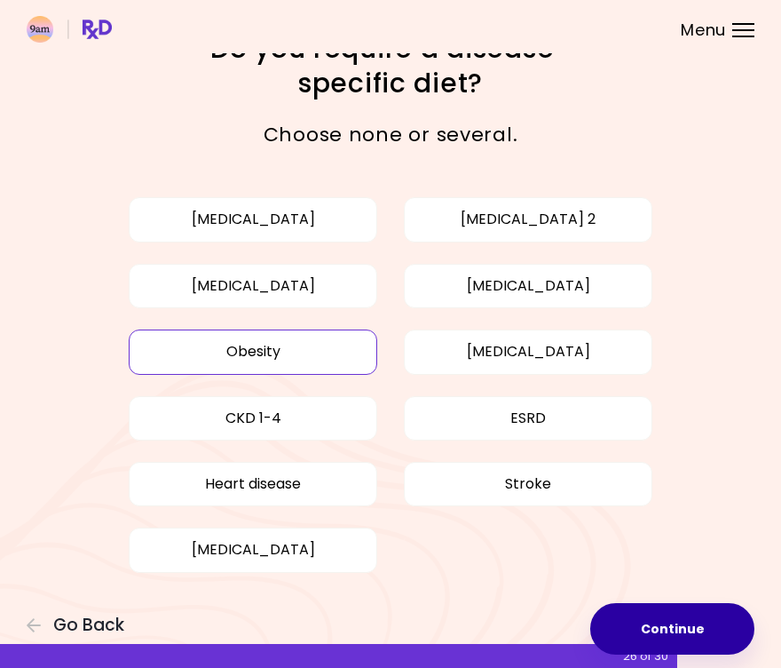
click at [645, 627] on button "Continue" at bounding box center [672, 629] width 164 height 52
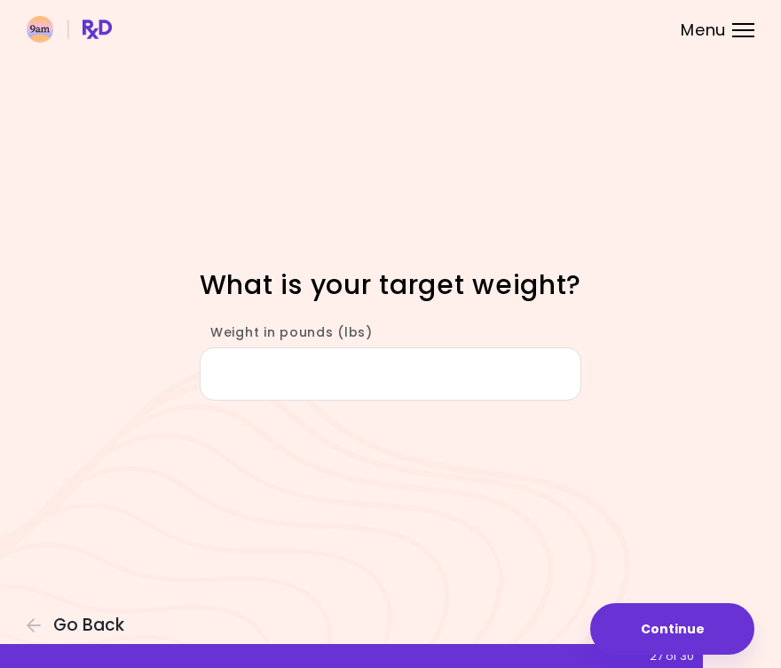
click at [441, 369] on input "Weight in pounds (lbs)" at bounding box center [391, 373] width 382 height 53
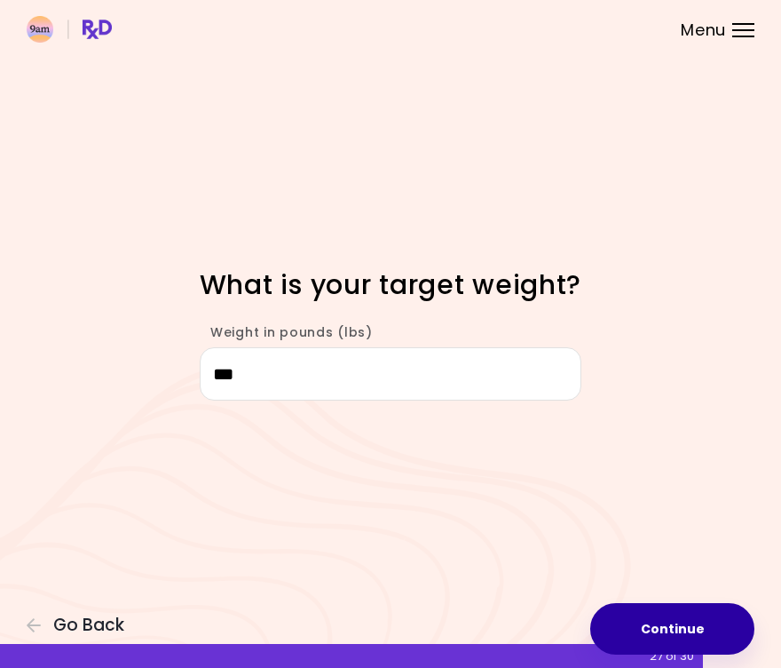
type input "***"
click at [622, 622] on button "Continue" at bounding box center [672, 629] width 164 height 52
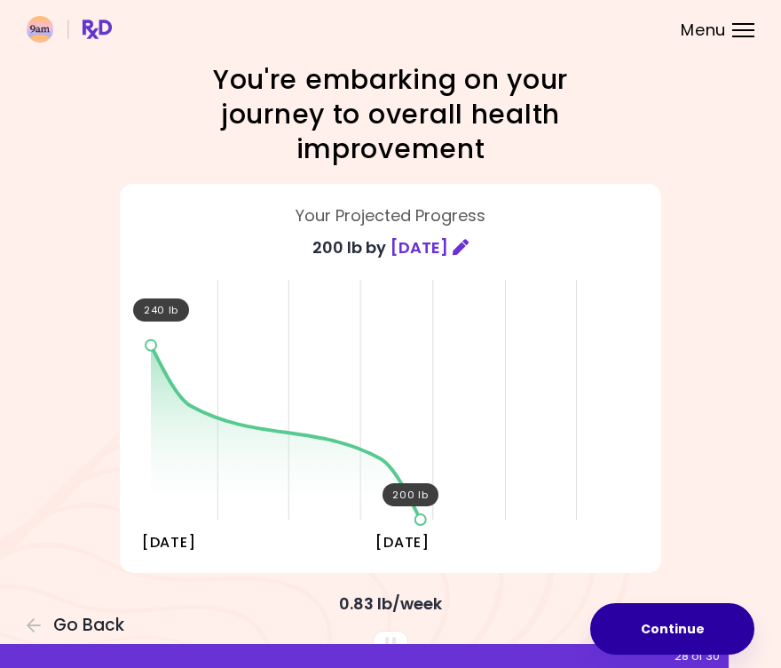
click at [656, 614] on button "Continue" at bounding box center [672, 629] width 164 height 52
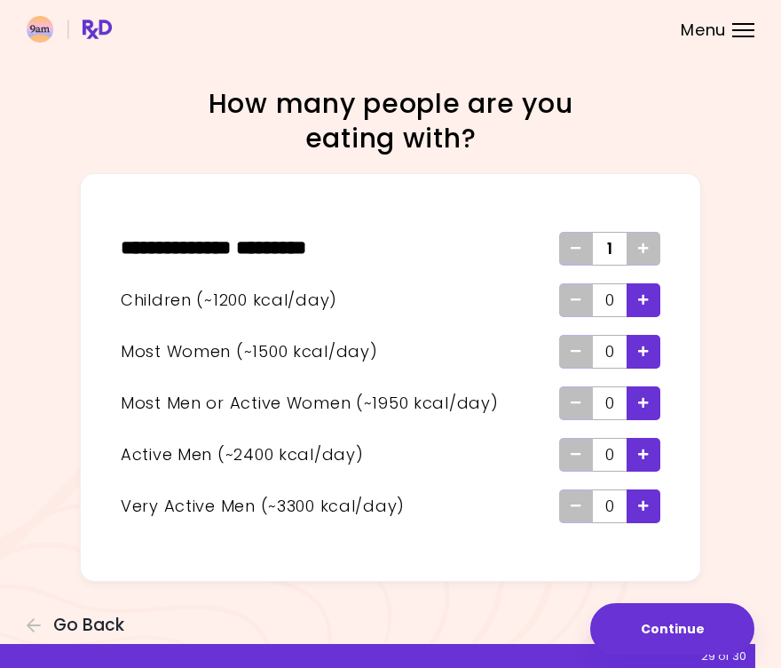
click at [643, 305] on icon "Add - Child" at bounding box center [643, 300] width 11 height 12
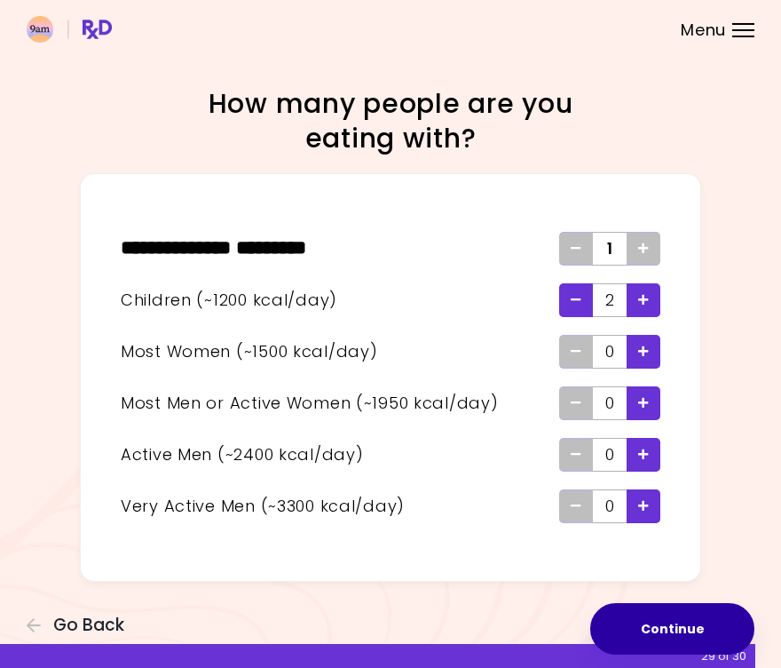
click at [646, 624] on button "Continue" at bounding box center [672, 629] width 164 height 52
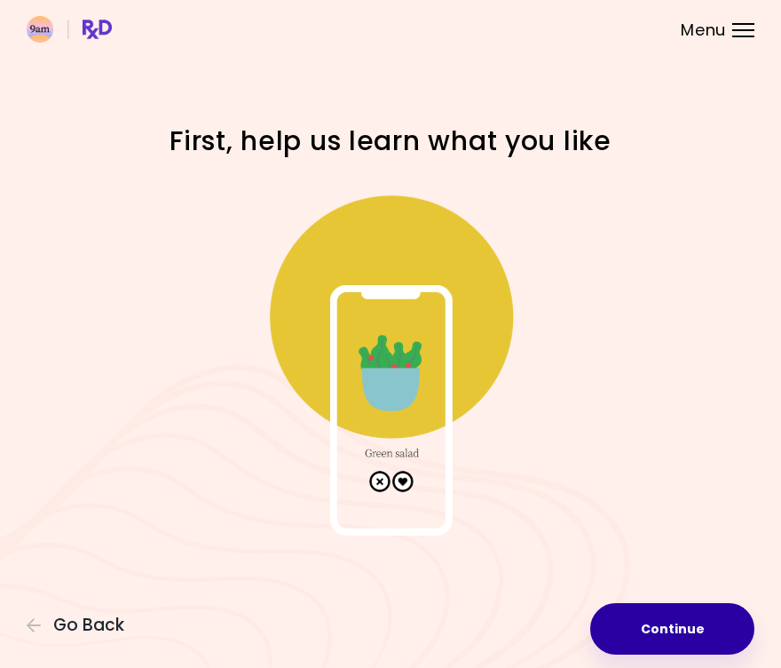
click at [633, 624] on button "Continue" at bounding box center [672, 629] width 164 height 52
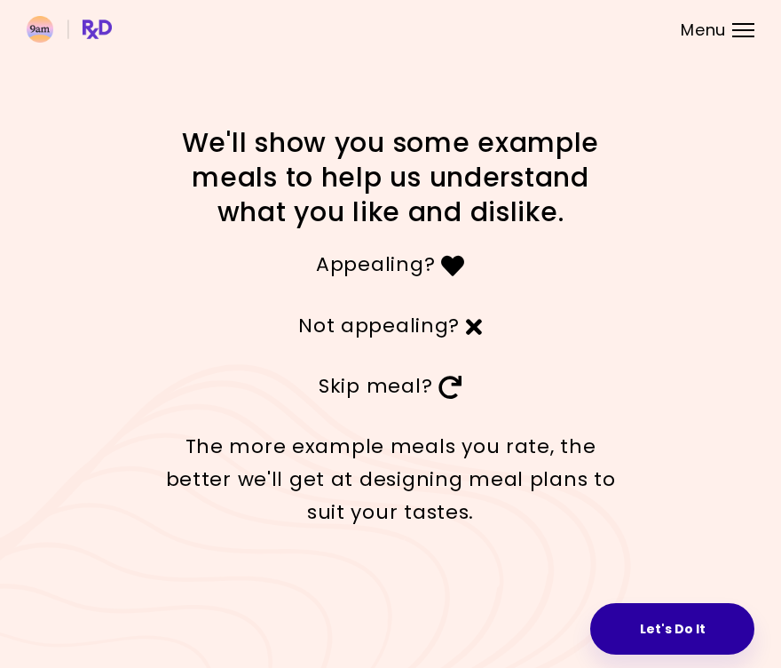
click at [638, 620] on button "Let's Do It" at bounding box center [672, 629] width 164 height 52
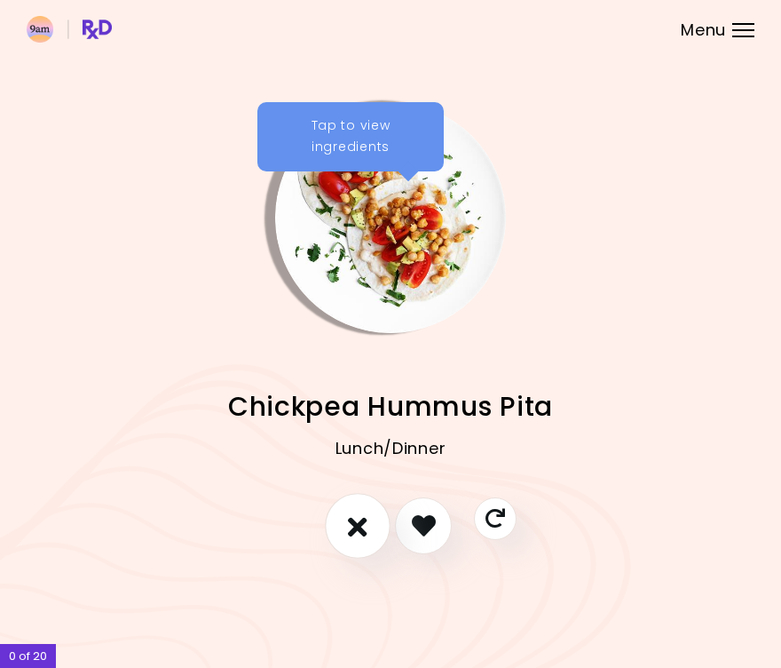
click at [359, 519] on icon "I don't like this recipe" at bounding box center [358, 525] width 20 height 28
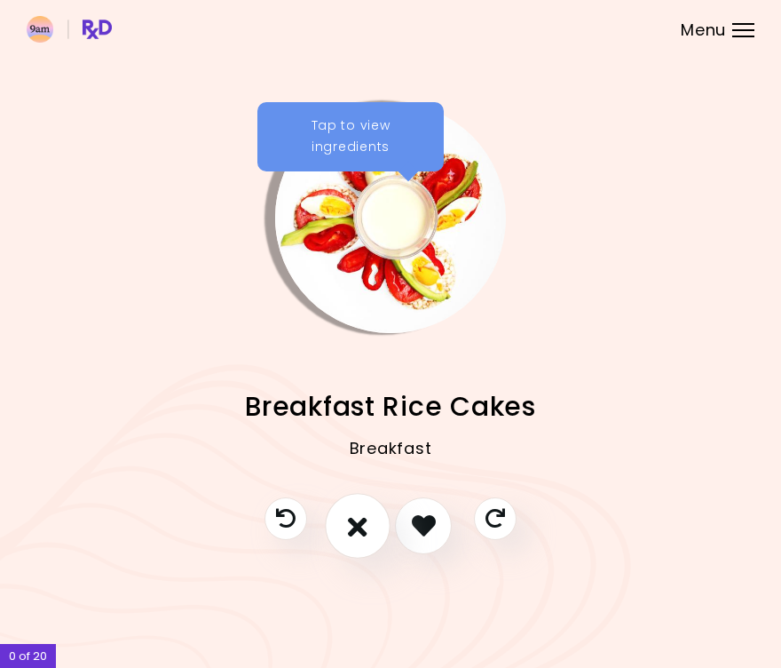
click at [362, 535] on icon "I don't like this recipe" at bounding box center [358, 525] width 20 height 28
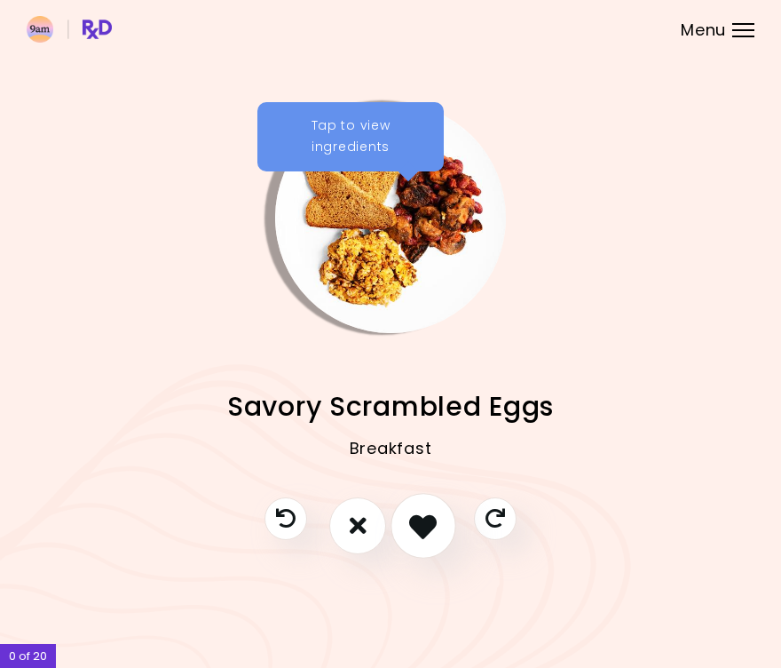
click at [418, 535] on icon "I like this recipe" at bounding box center [423, 525] width 28 height 28
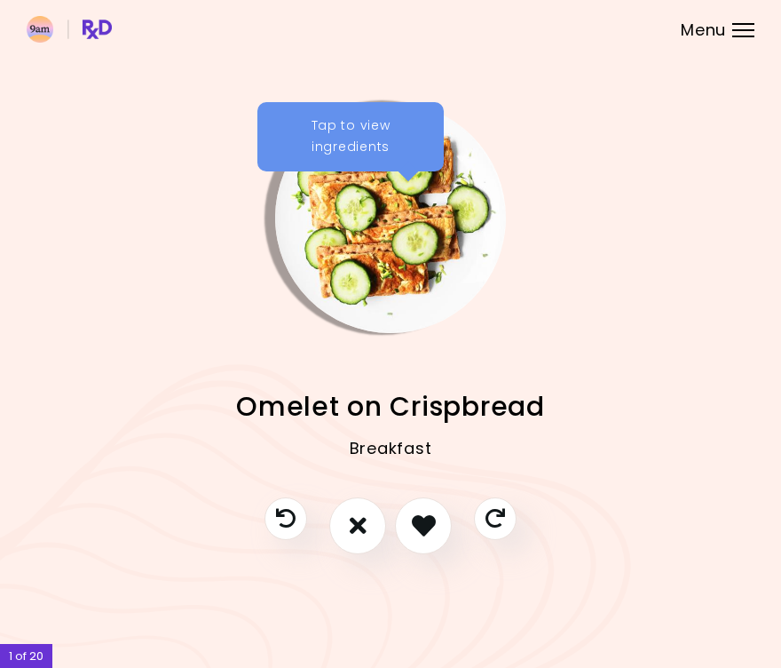
click at [322, 144] on div "Tap to view ingredients" at bounding box center [351, 136] width 186 height 69
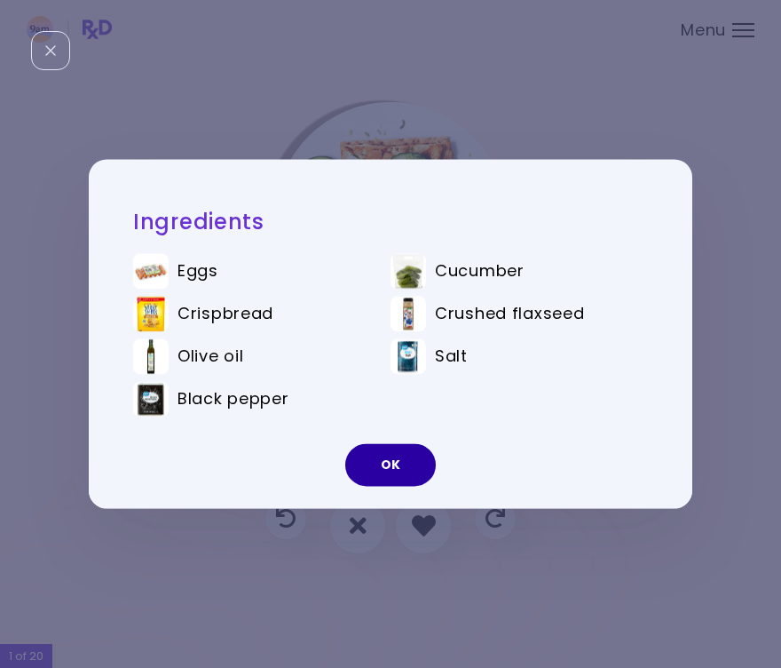
click at [372, 463] on button "OK" at bounding box center [390, 465] width 91 height 43
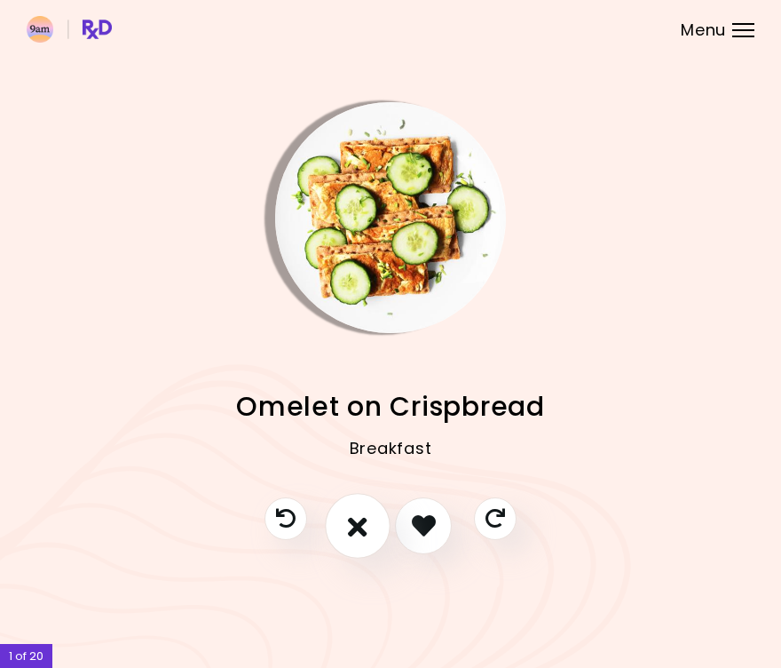
click at [360, 519] on icon "I don't like this recipe" at bounding box center [358, 525] width 20 height 28
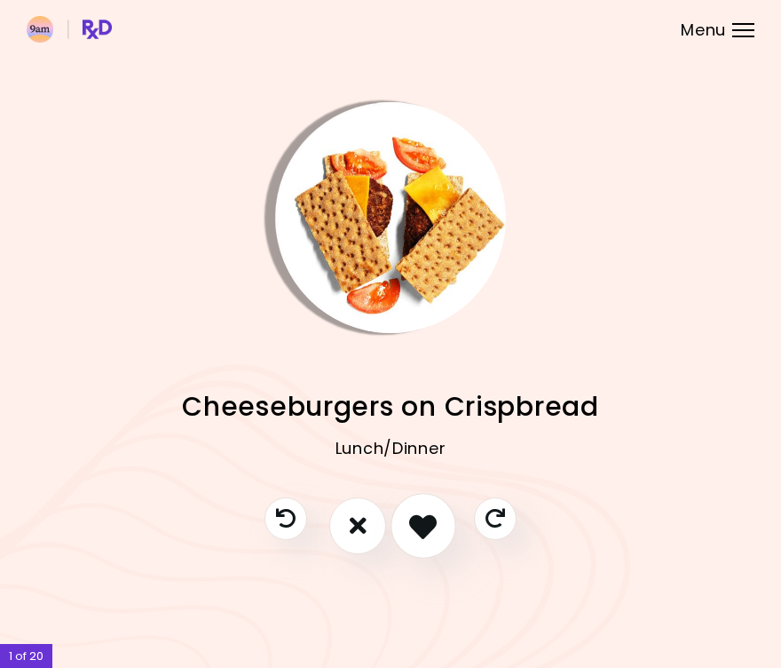
click at [416, 533] on icon "I like this recipe" at bounding box center [423, 525] width 28 height 28
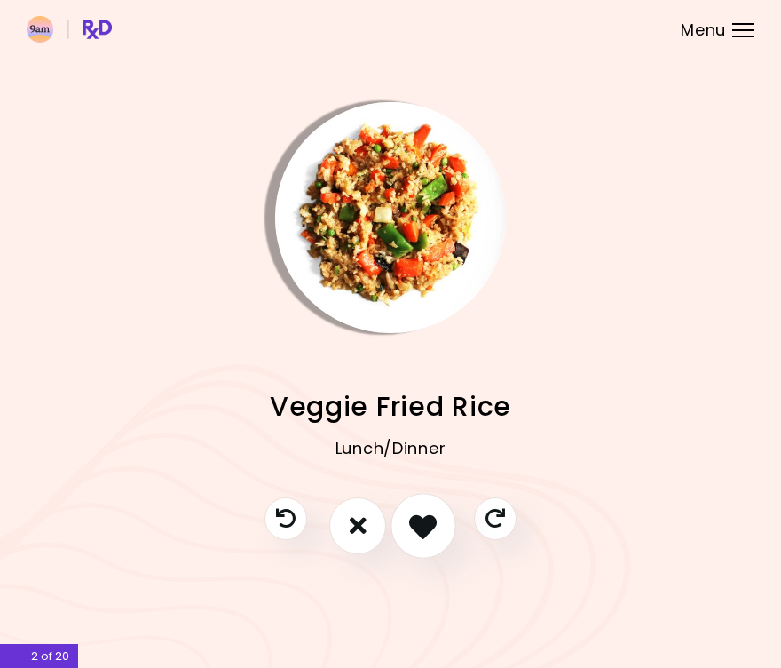
click at [416, 539] on icon "I like this recipe" at bounding box center [423, 525] width 28 height 28
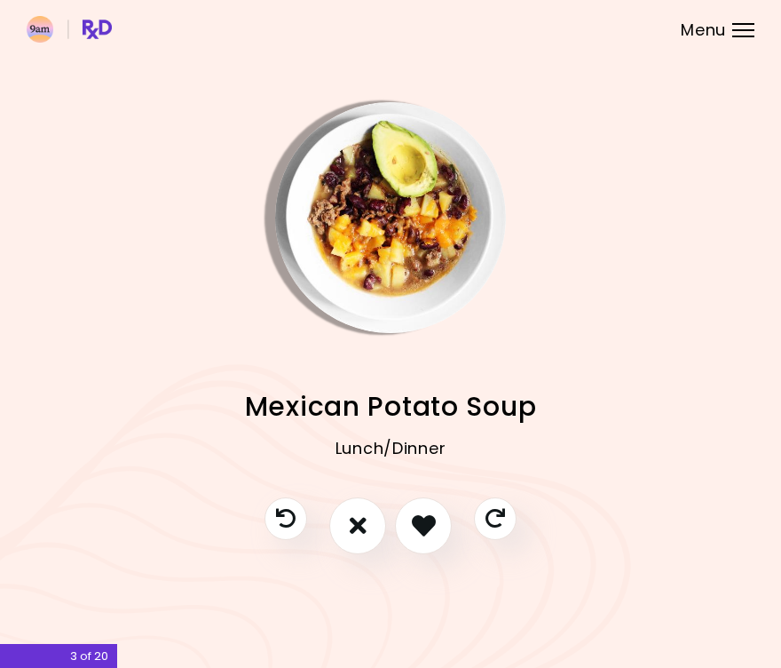
click at [356, 181] on img "Info - Mexican Potato Soup" at bounding box center [390, 217] width 231 height 231
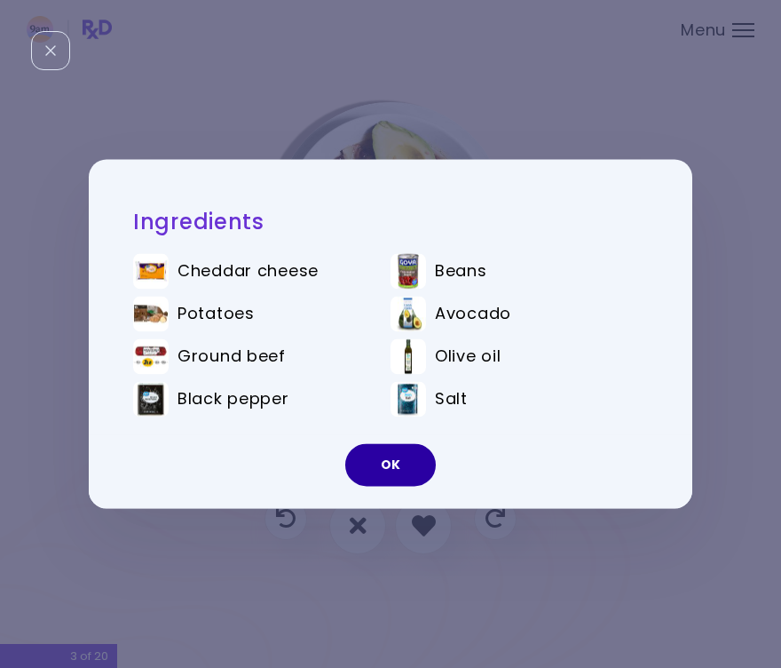
click at [376, 465] on button "OK" at bounding box center [390, 465] width 91 height 43
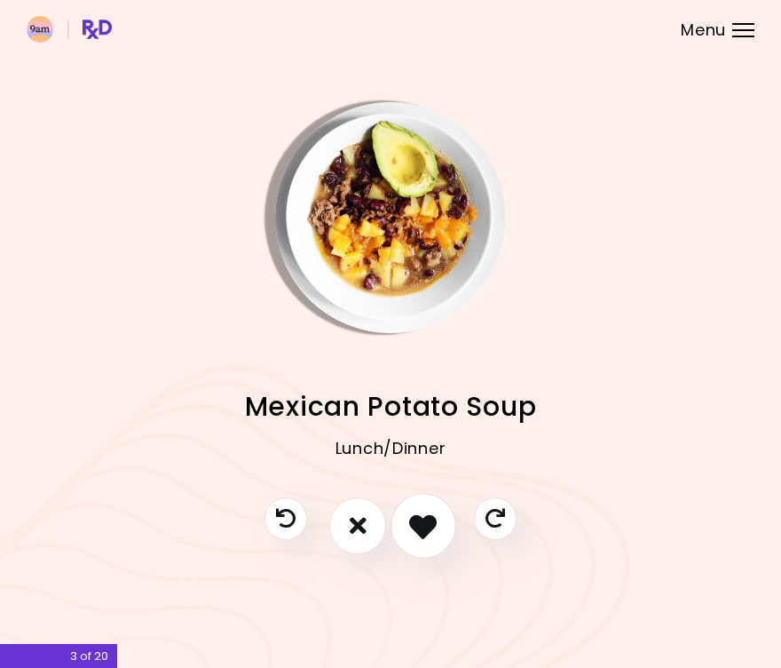
click at [433, 521] on icon "I like this recipe" at bounding box center [423, 525] width 28 height 28
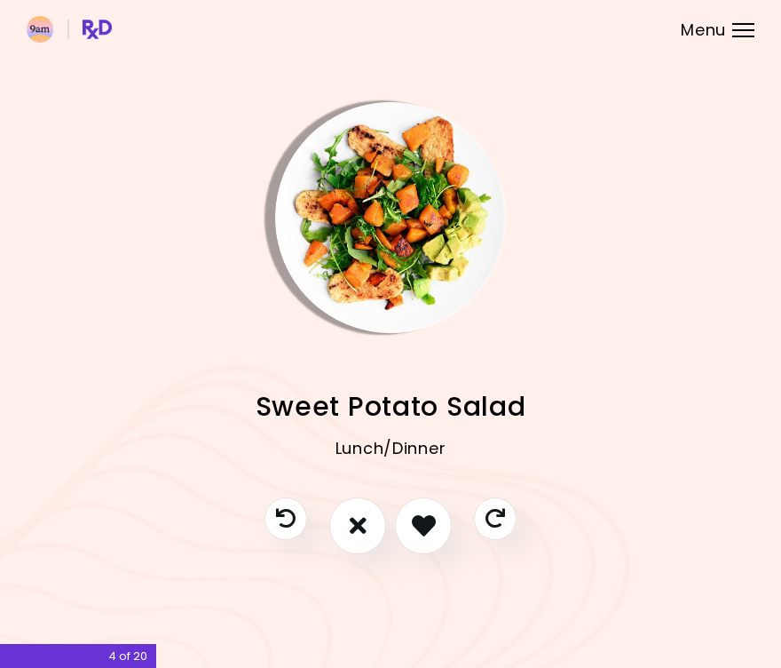
click at [390, 258] on img "Info - Sweet Potato Salad" at bounding box center [390, 217] width 231 height 231
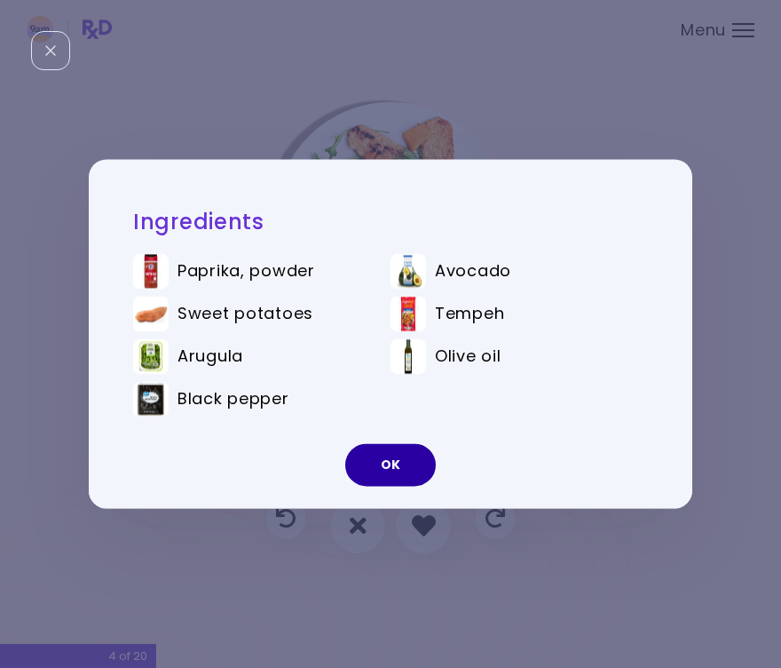
click at [363, 466] on button "OK" at bounding box center [390, 465] width 91 height 43
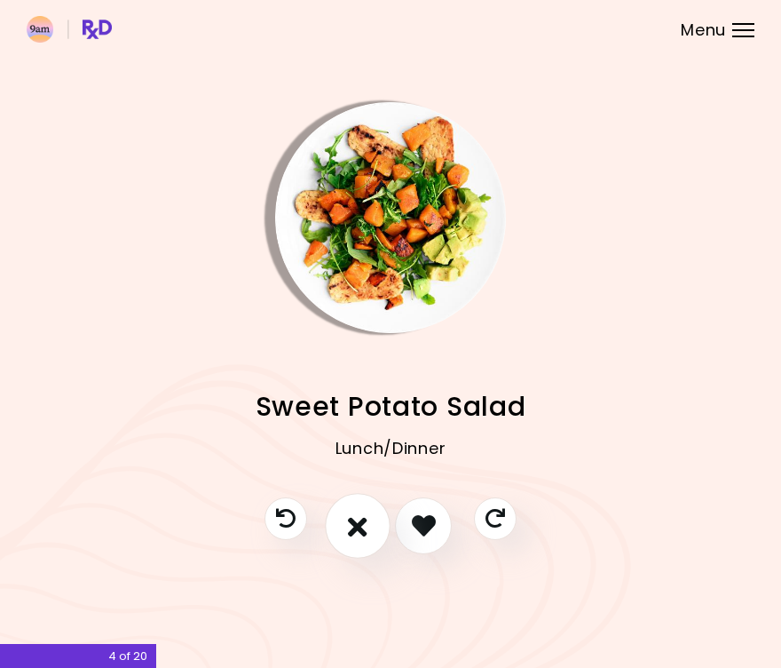
click at [350, 535] on icon "I don't like this recipe" at bounding box center [358, 525] width 20 height 28
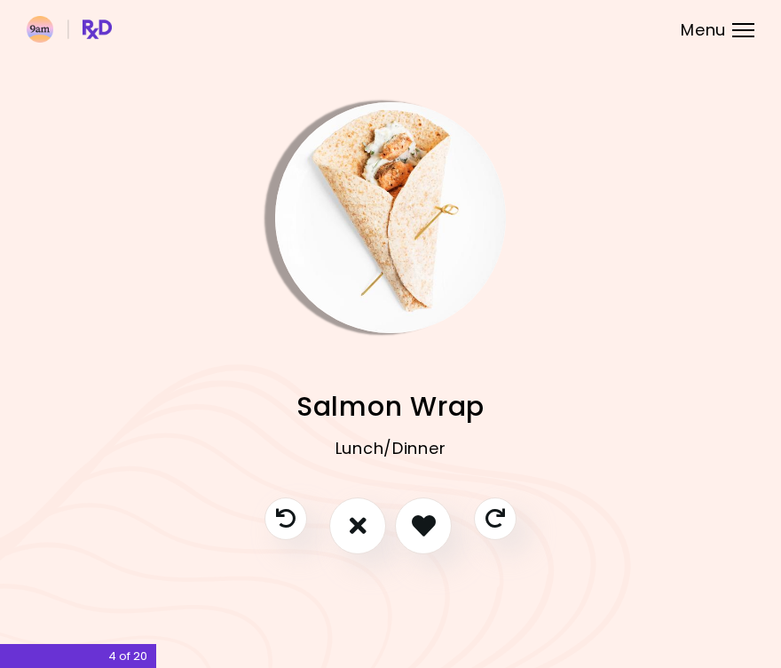
click at [365, 254] on img "Info - Salmon Wrap" at bounding box center [390, 217] width 231 height 231
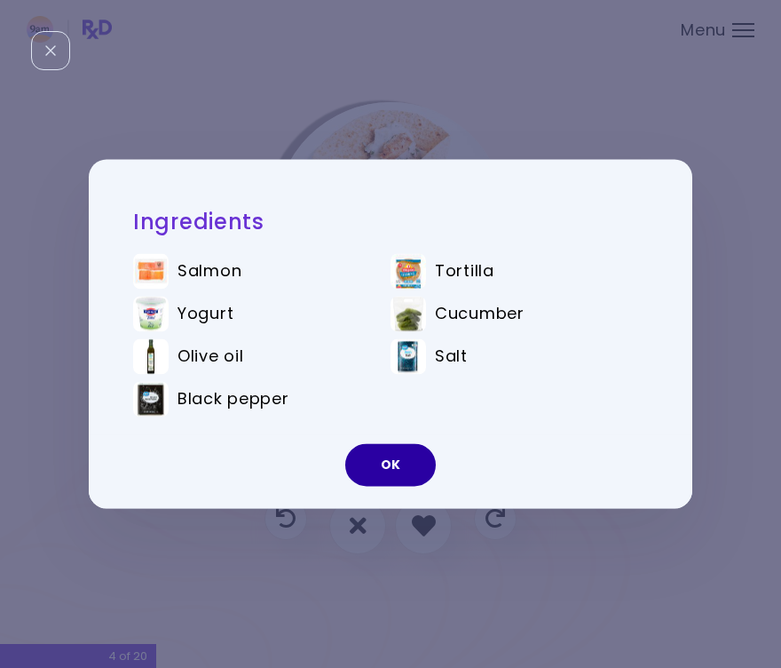
click at [376, 462] on button "OK" at bounding box center [390, 465] width 91 height 43
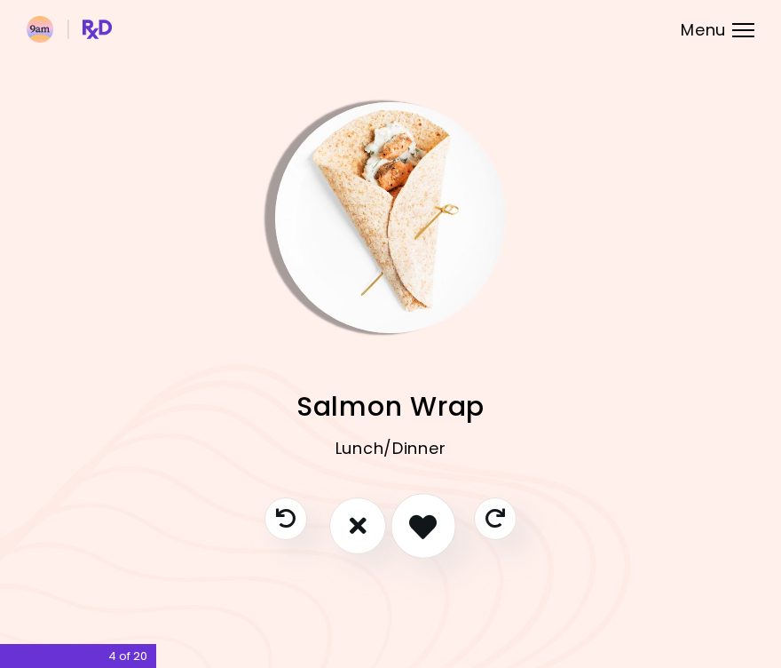
click at [431, 515] on icon "I like this recipe" at bounding box center [423, 525] width 28 height 28
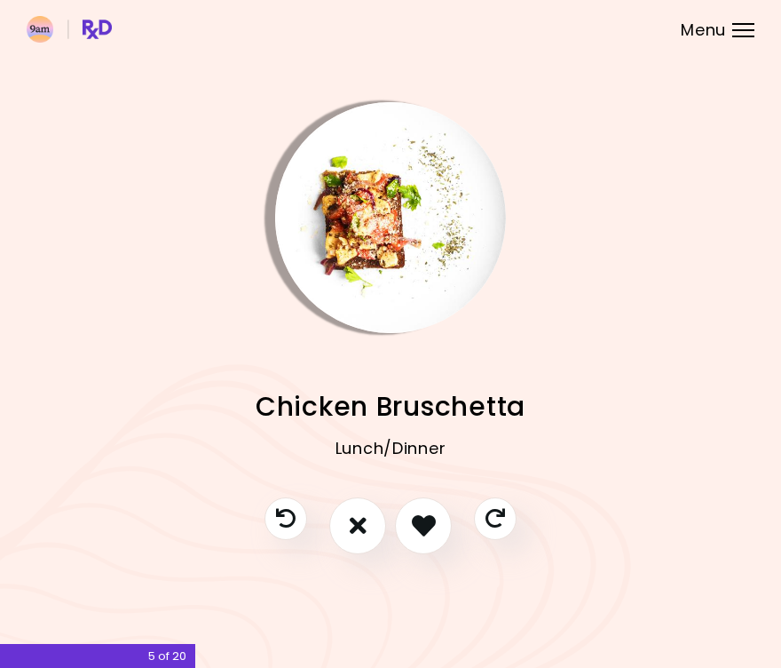
click at [387, 338] on div "Chickpea Hummus Pita Lunch/Dinner Breakfast Rice Cakes Breakfast Savory Scrambl…" at bounding box center [391, 415] width 728 height 164
click at [376, 286] on img "Info - Chicken Bruschetta" at bounding box center [390, 217] width 231 height 231
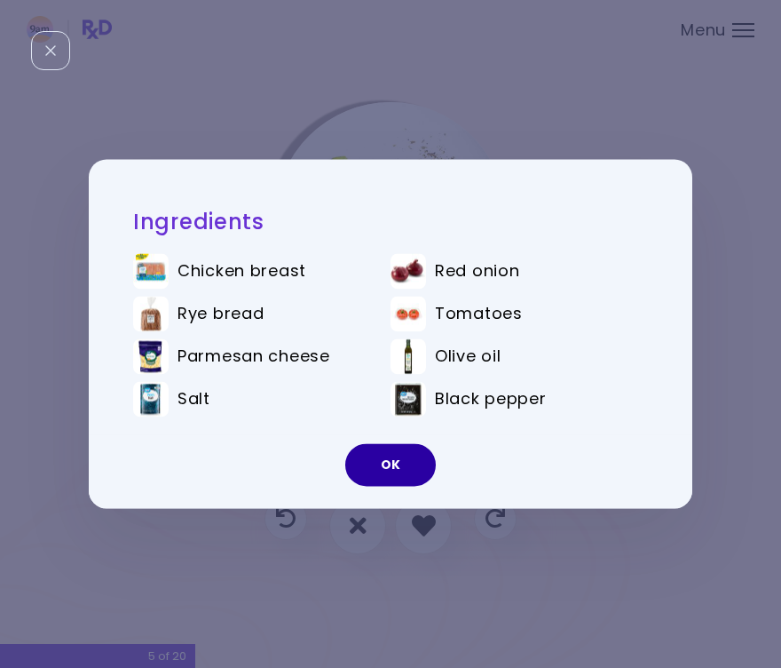
click at [375, 462] on button "OK" at bounding box center [390, 465] width 91 height 43
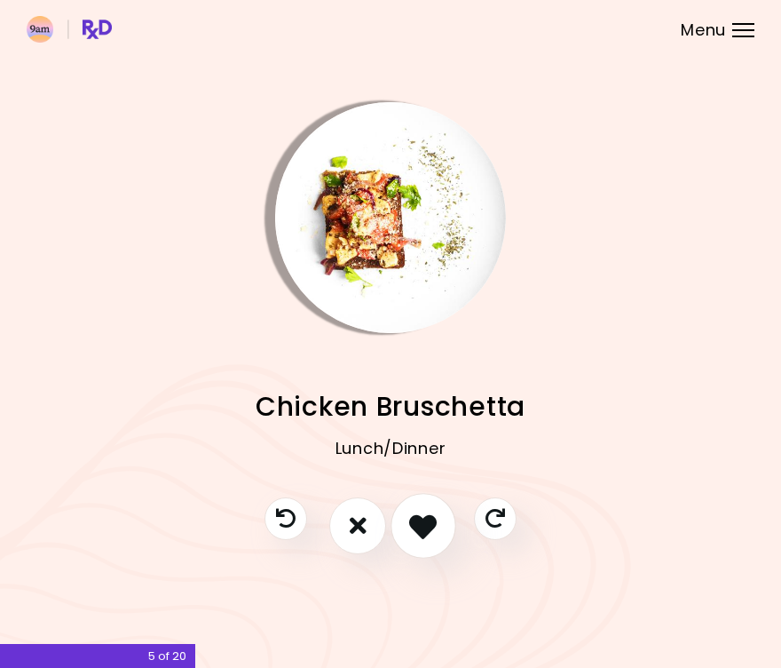
click at [429, 524] on icon "I like this recipe" at bounding box center [423, 525] width 28 height 28
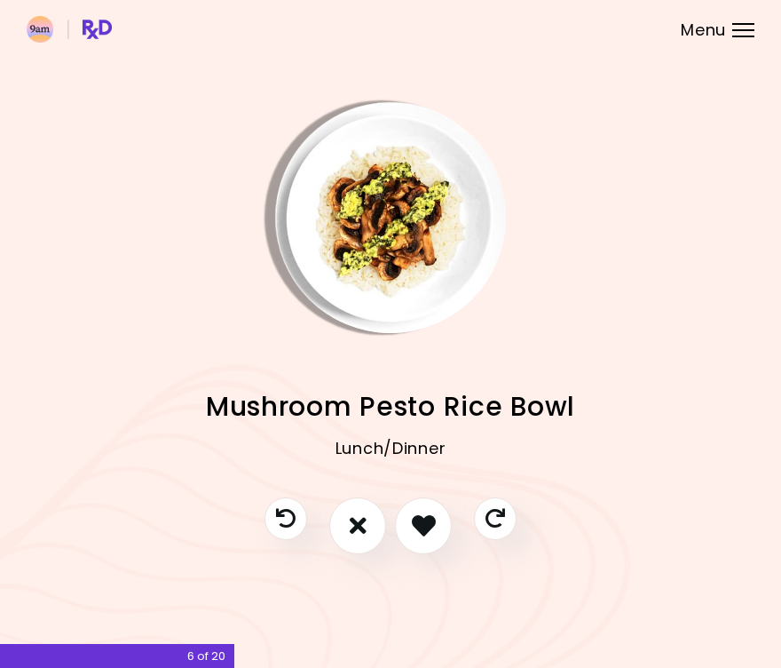
click at [370, 272] on img "Info - Mushroom Pesto Rice Bowl" at bounding box center [390, 217] width 231 height 231
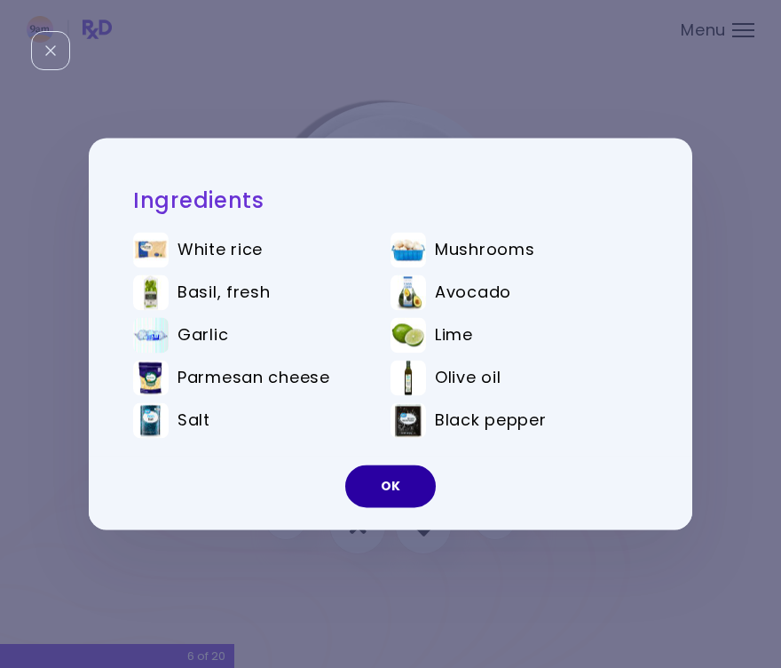
click at [377, 487] on button "OK" at bounding box center [390, 486] width 91 height 43
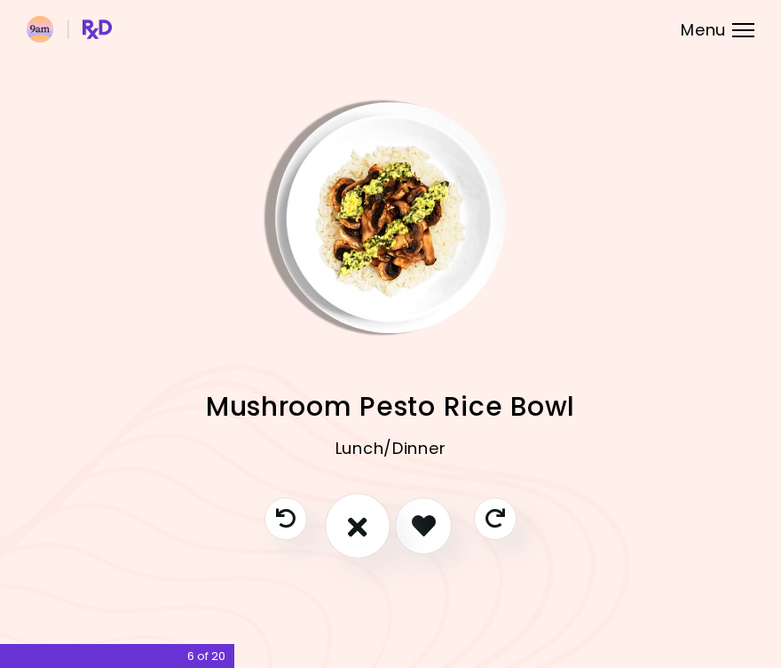
click at [354, 521] on icon "I don't like this recipe" at bounding box center [358, 525] width 20 height 28
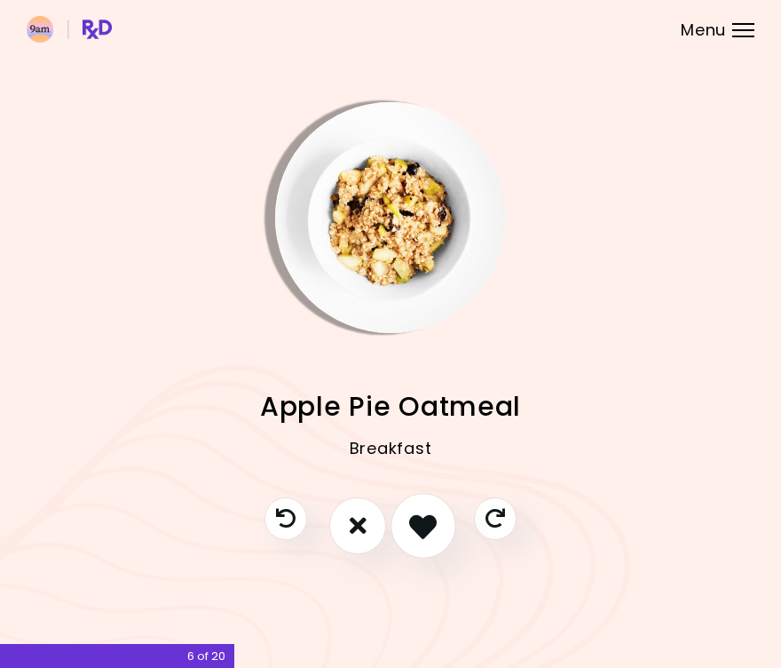
click at [413, 513] on icon "I like this recipe" at bounding box center [423, 525] width 28 height 28
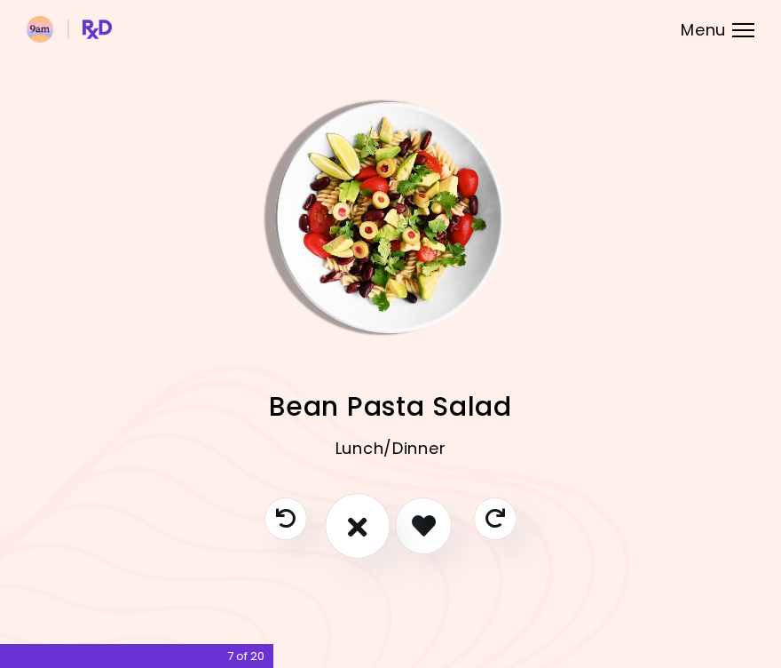
click at [367, 519] on icon "I don't like this recipe" at bounding box center [358, 525] width 20 height 28
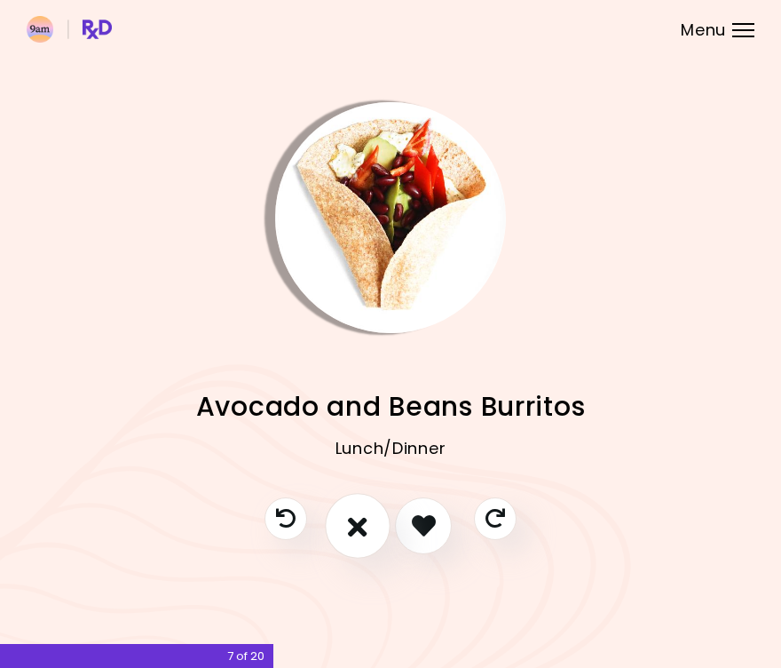
click at [366, 531] on icon "I don't like this recipe" at bounding box center [358, 525] width 20 height 28
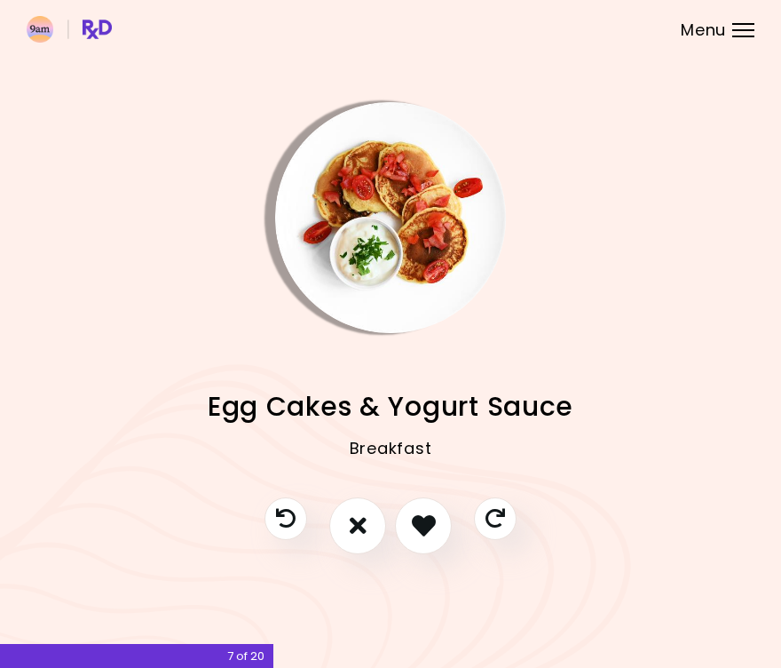
click at [374, 279] on img "Info - Egg Cakes & Yogurt Sauce" at bounding box center [390, 217] width 231 height 231
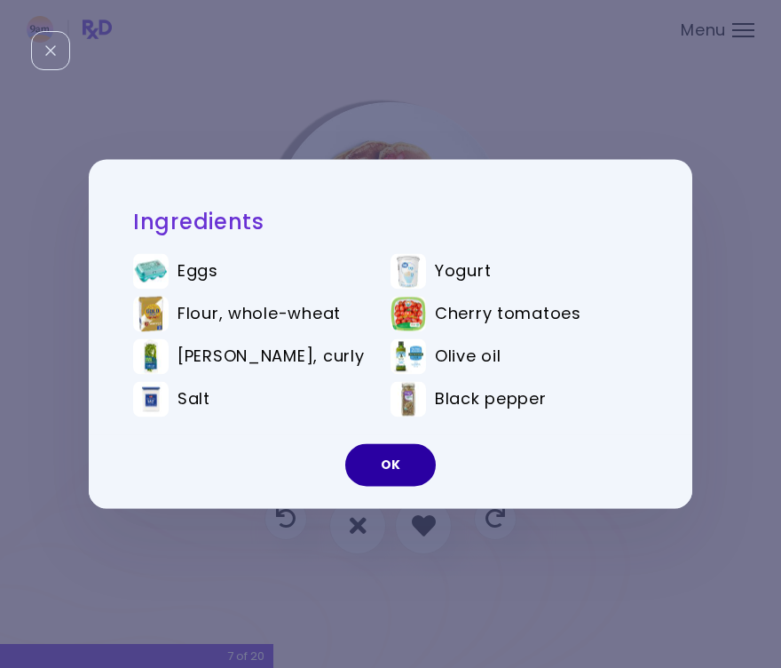
click at [369, 456] on button "OK" at bounding box center [390, 465] width 91 height 43
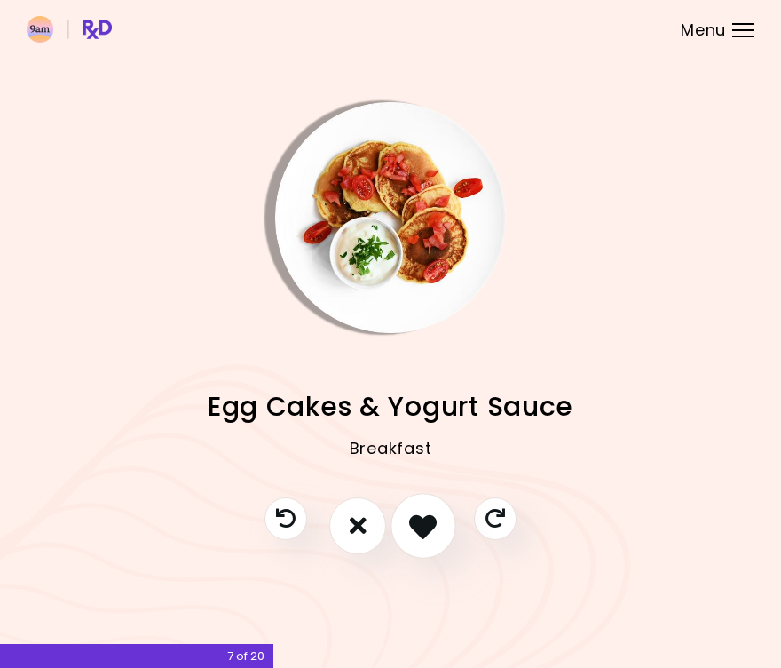
click at [418, 538] on icon "I like this recipe" at bounding box center [423, 525] width 28 height 28
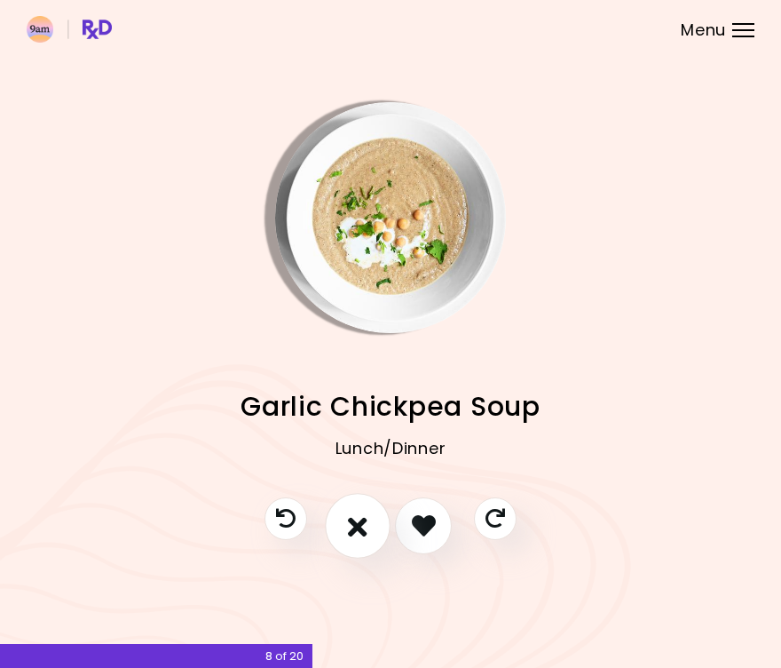
click at [368, 534] on button "I don't like this recipe" at bounding box center [358, 526] width 66 height 66
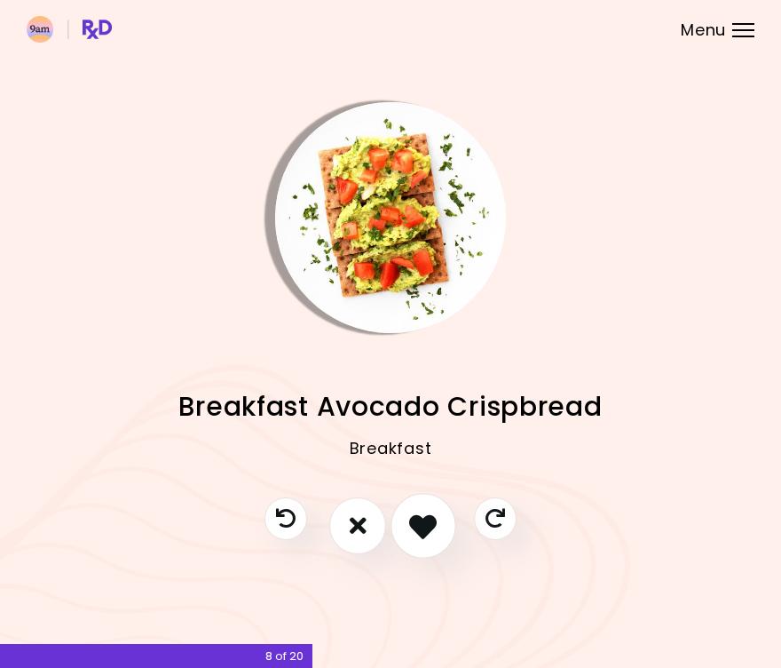
click at [419, 536] on icon "I like this recipe" at bounding box center [423, 525] width 28 height 28
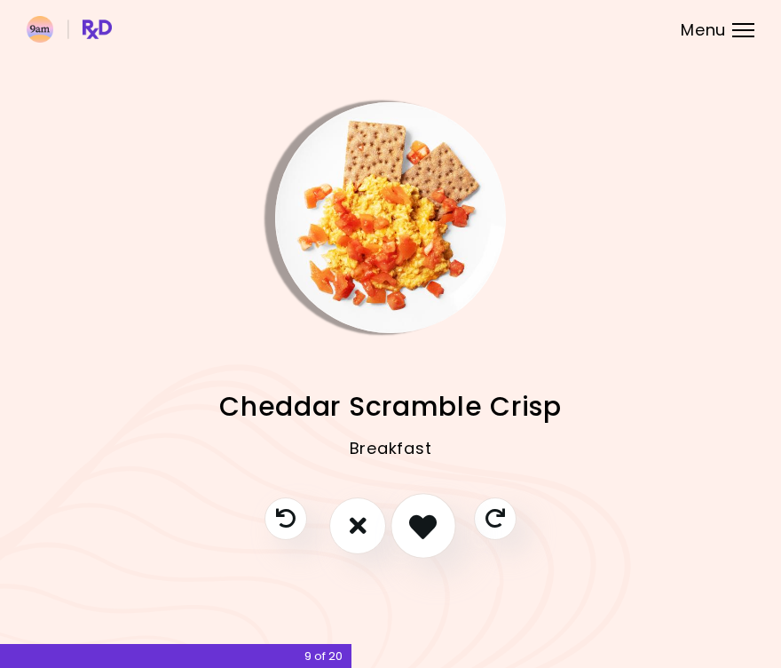
click at [425, 529] on icon "I like this recipe" at bounding box center [423, 525] width 28 height 28
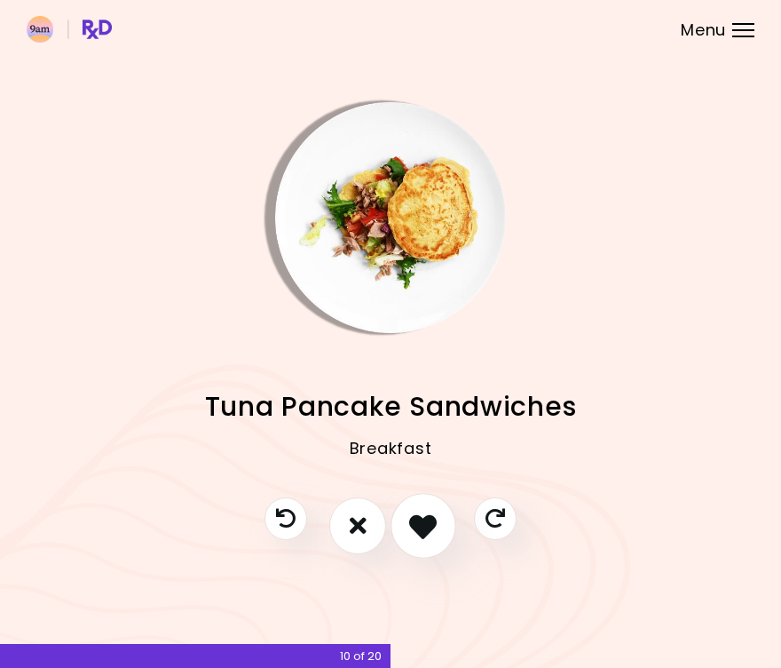
click at [425, 529] on icon "I like this recipe" at bounding box center [423, 525] width 28 height 28
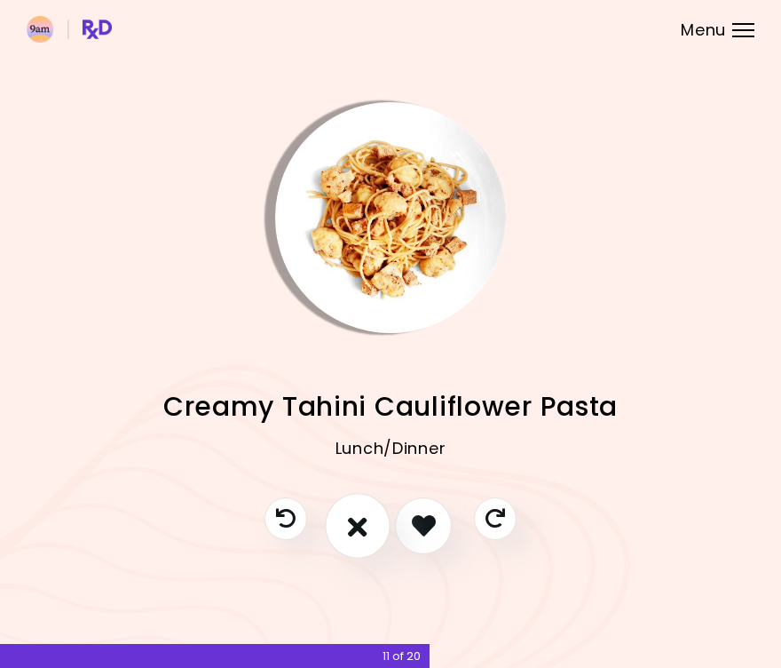
click at [375, 538] on button "I don't like this recipe" at bounding box center [358, 526] width 66 height 66
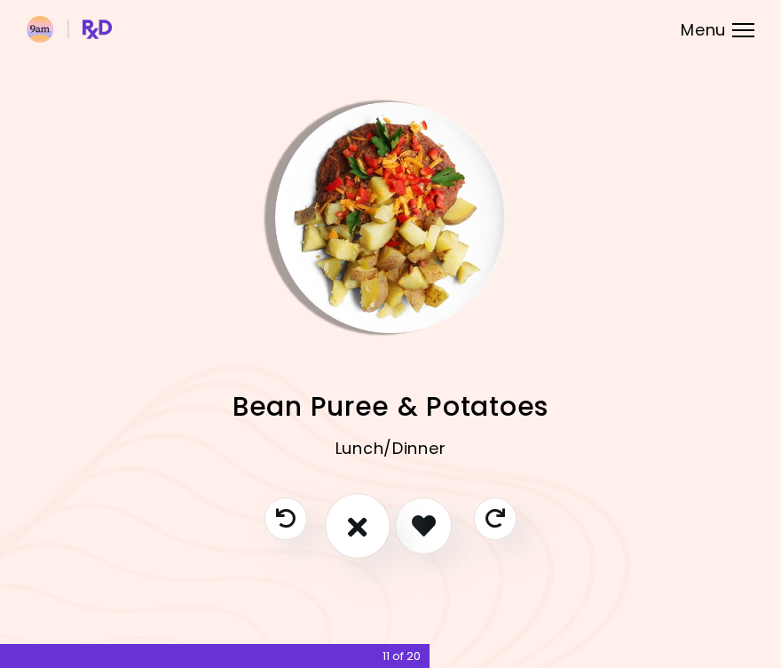
click at [376, 538] on button "I don't like this recipe" at bounding box center [358, 526] width 66 height 66
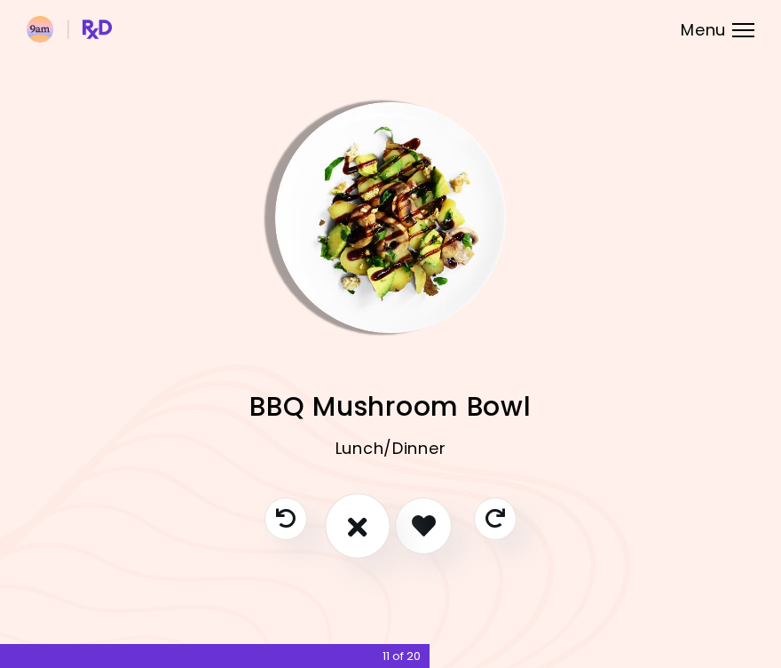
click at [371, 539] on button "I don't like this recipe" at bounding box center [358, 526] width 66 height 66
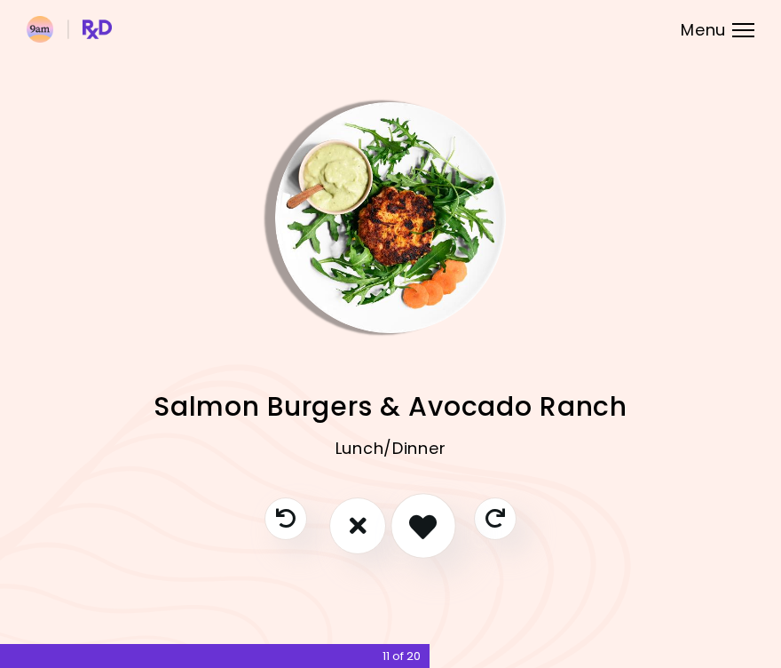
click at [409, 534] on button "I like this recipe" at bounding box center [424, 526] width 66 height 66
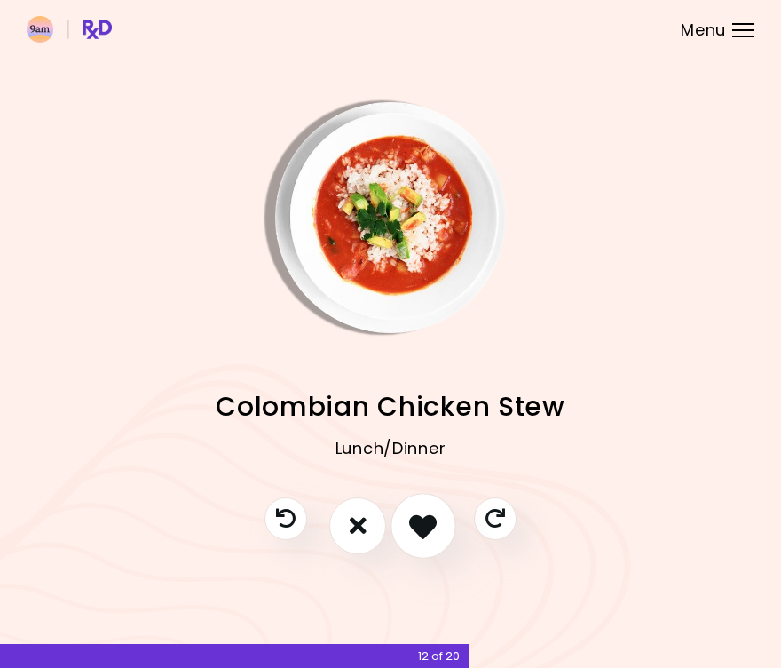
click at [417, 528] on icon "I like this recipe" at bounding box center [423, 525] width 28 height 28
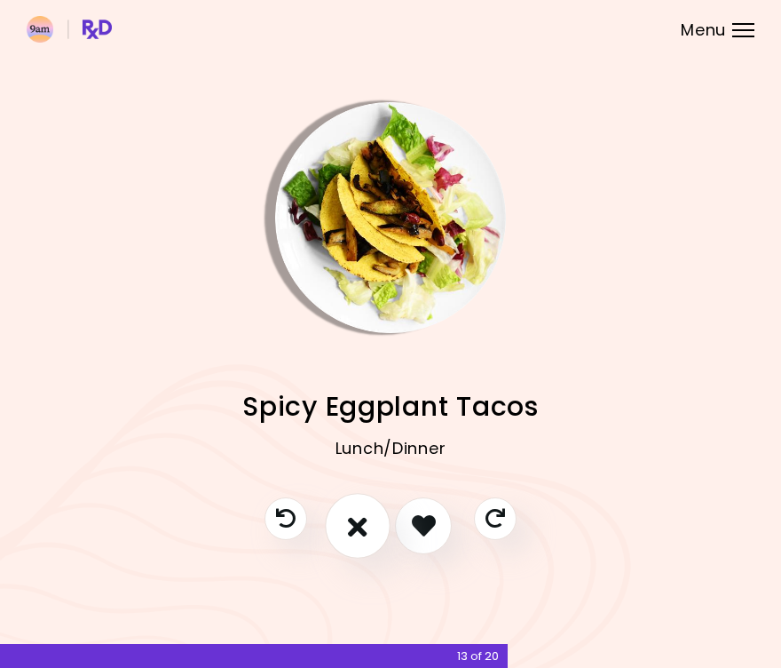
click at [353, 532] on icon "I don't like this recipe" at bounding box center [358, 525] width 20 height 28
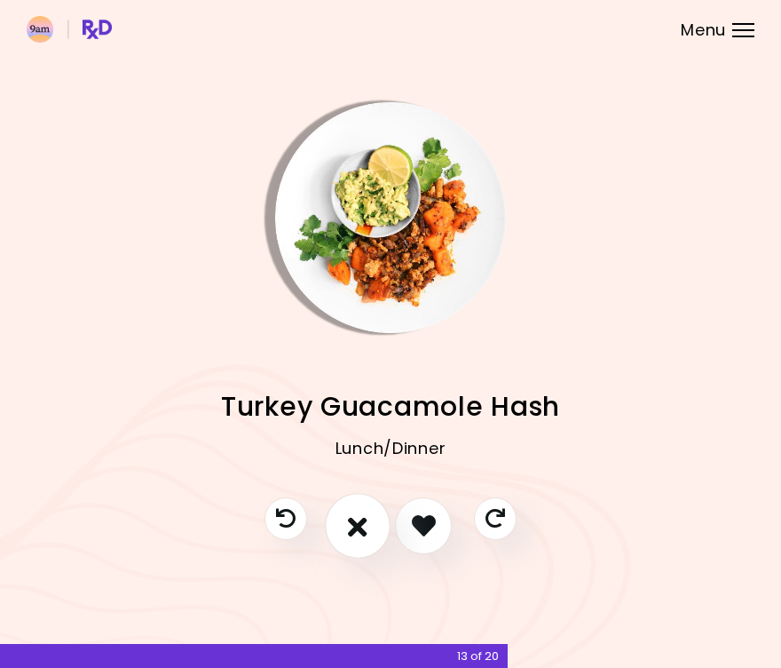
click at [354, 533] on icon "I don't like this recipe" at bounding box center [358, 525] width 20 height 28
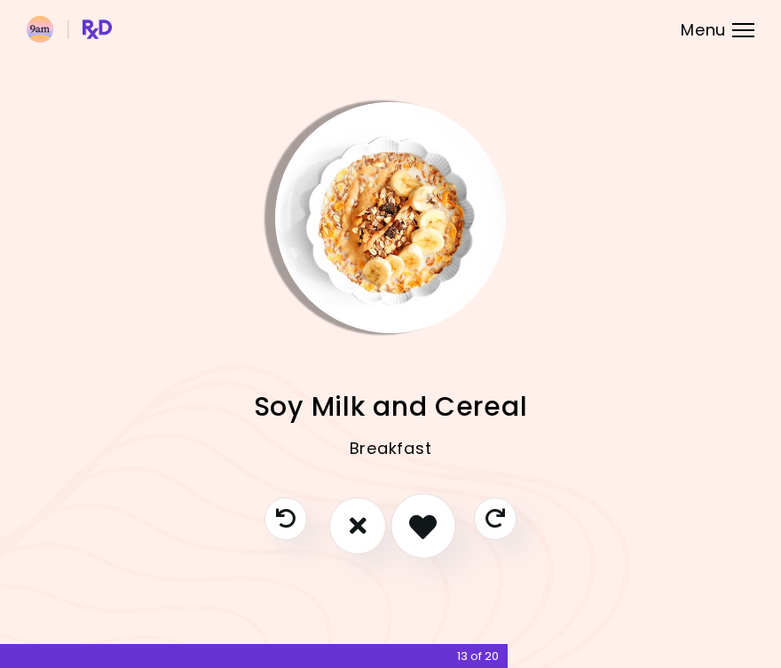
click at [422, 543] on button "I like this recipe" at bounding box center [424, 526] width 66 height 66
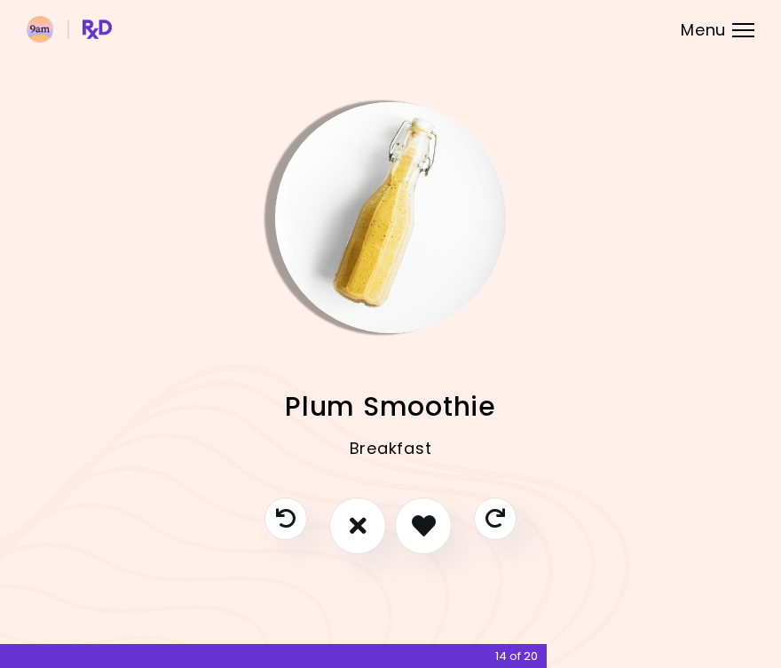
click at [361, 275] on img "Info - Plum Smoothie" at bounding box center [390, 217] width 231 height 231
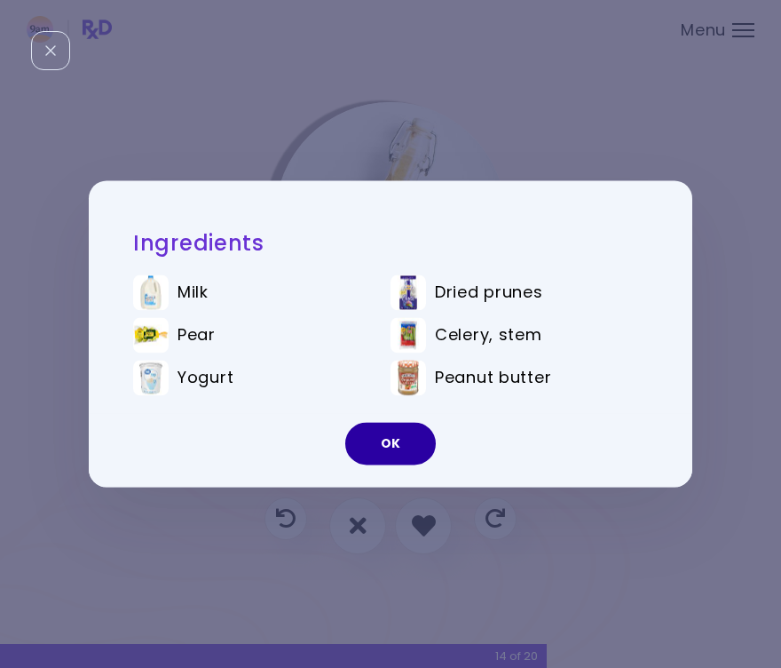
click at [399, 439] on button "OK" at bounding box center [390, 444] width 91 height 43
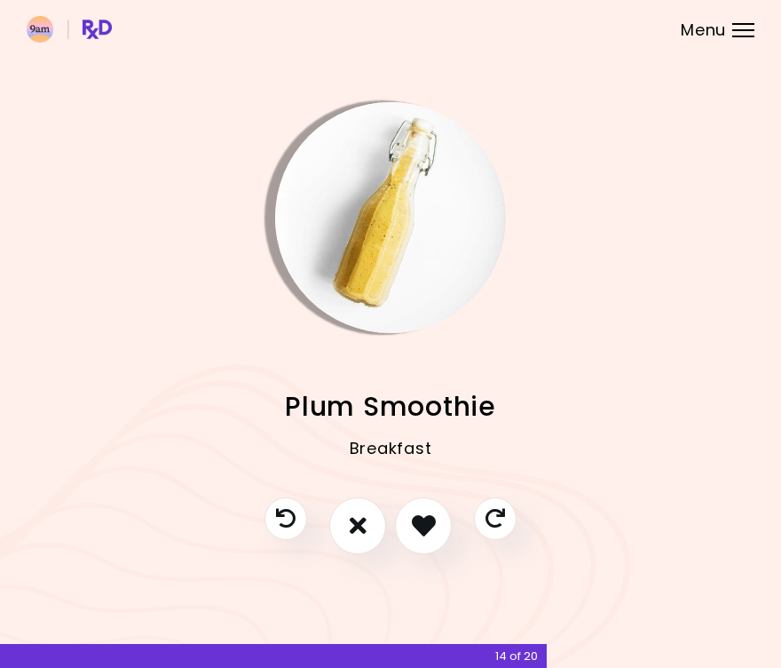
click at [345, 247] on img "Info - Plum Smoothie" at bounding box center [390, 217] width 231 height 231
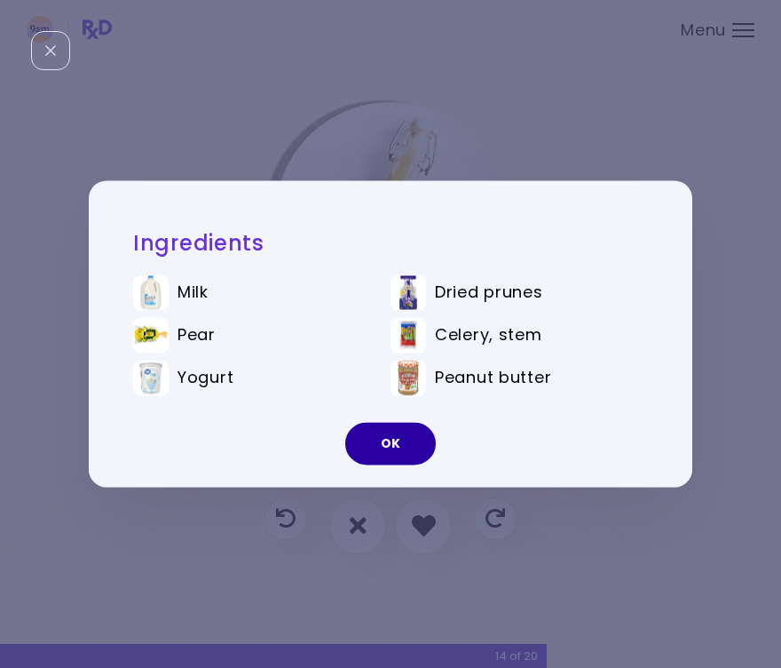
click at [400, 448] on button "OK" at bounding box center [390, 444] width 91 height 43
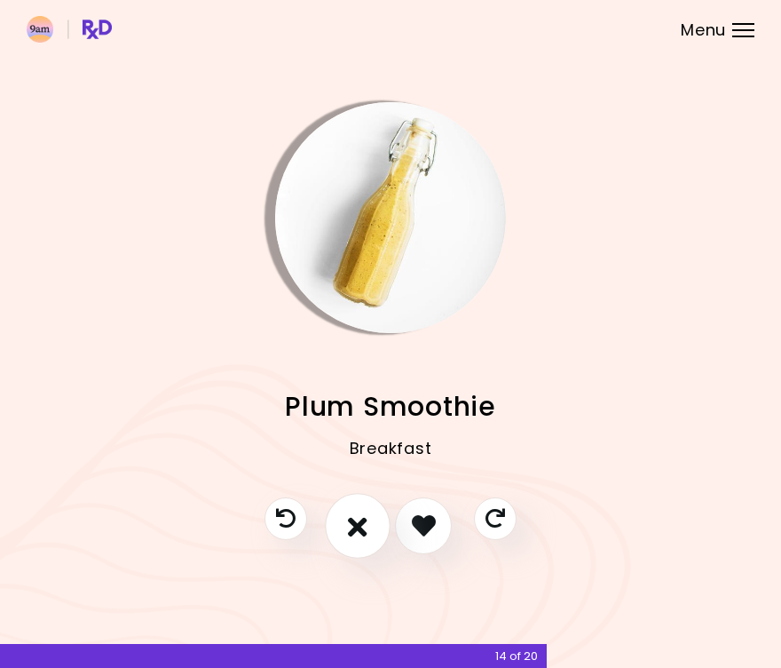
click at [371, 527] on button "I don't like this recipe" at bounding box center [358, 526] width 66 height 66
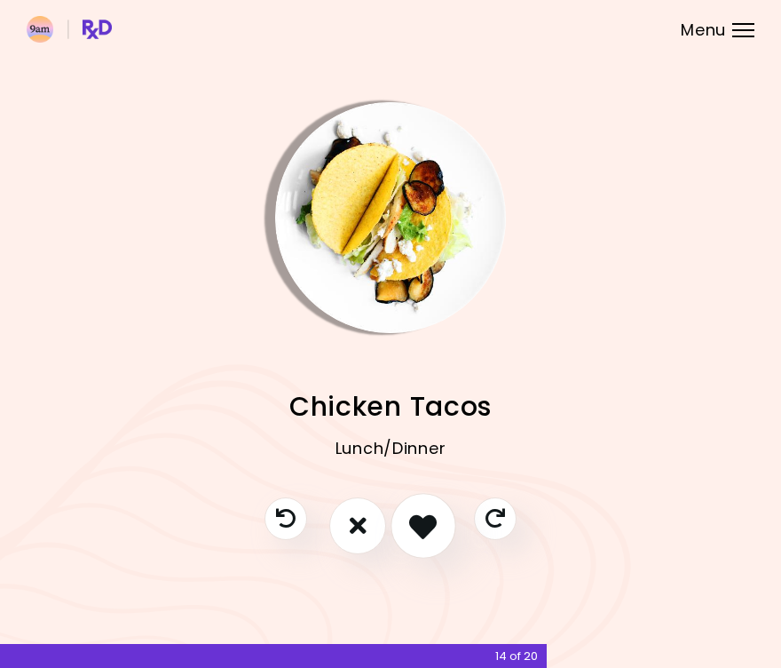
click at [424, 530] on icon "I like this recipe" at bounding box center [423, 525] width 28 height 28
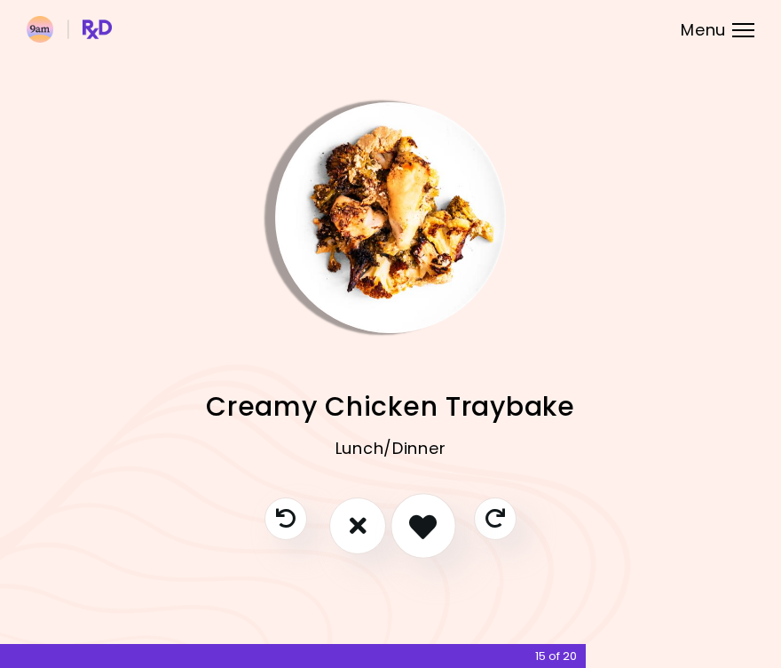
click at [416, 532] on icon "I like this recipe" at bounding box center [423, 525] width 28 height 28
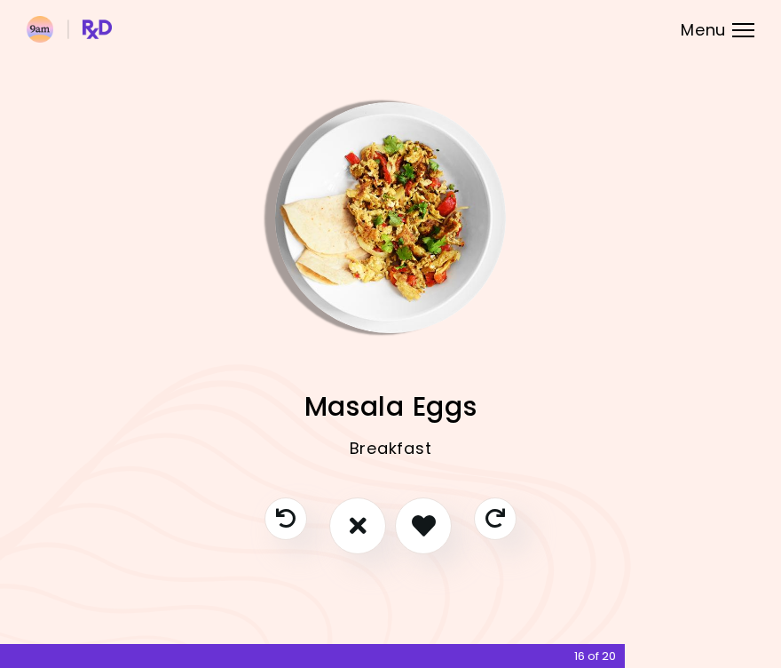
click at [353, 279] on img "Info - Masala Eggs" at bounding box center [390, 217] width 231 height 231
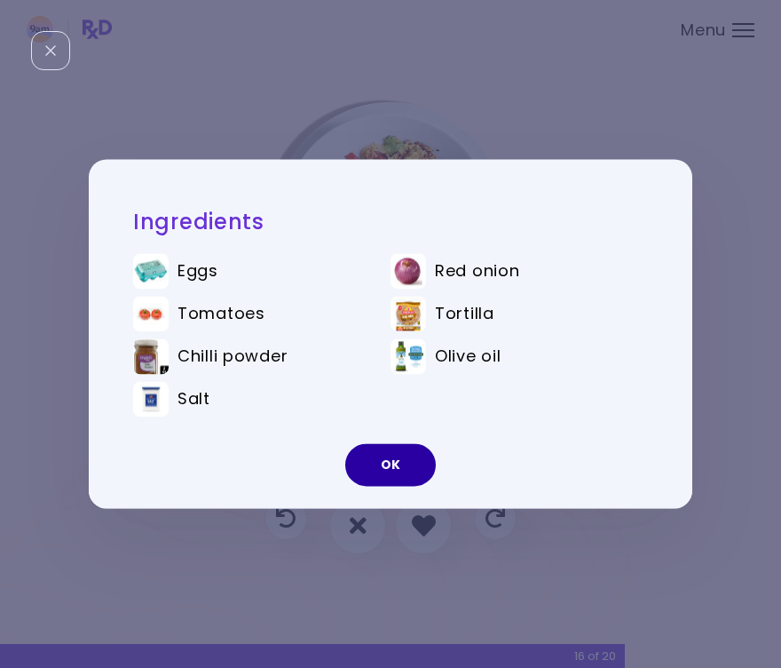
click at [367, 464] on button "OK" at bounding box center [390, 465] width 91 height 43
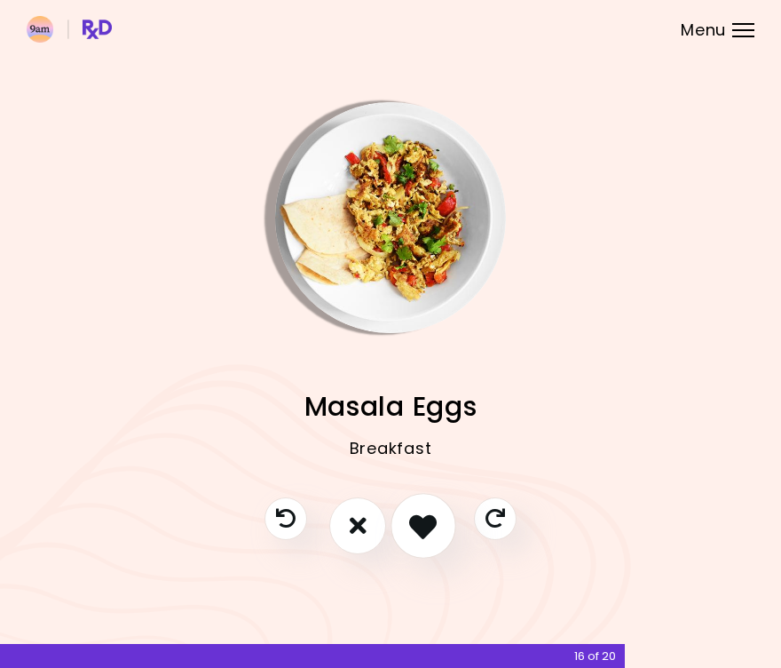
click at [418, 524] on icon "I like this recipe" at bounding box center [423, 525] width 28 height 28
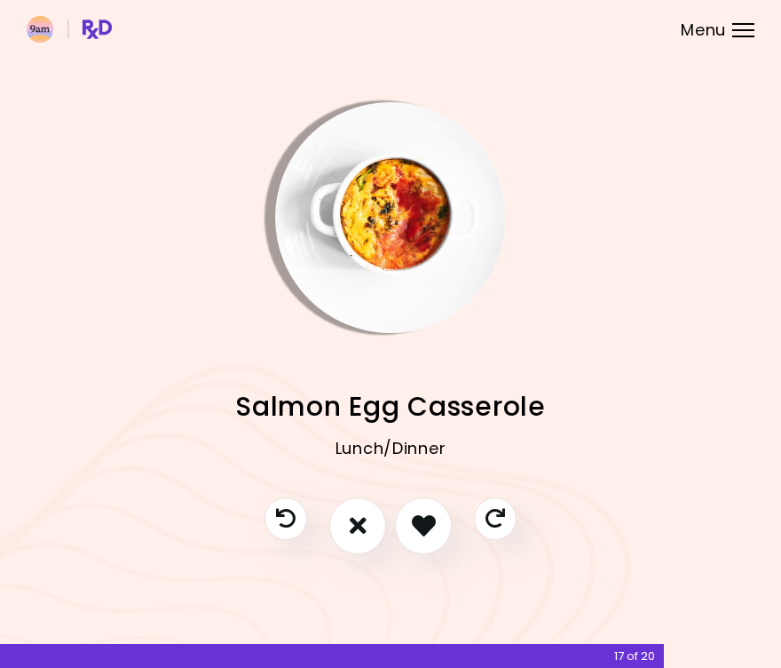
click at [370, 198] on img "Info - Salmon Egg Casserole" at bounding box center [390, 217] width 231 height 231
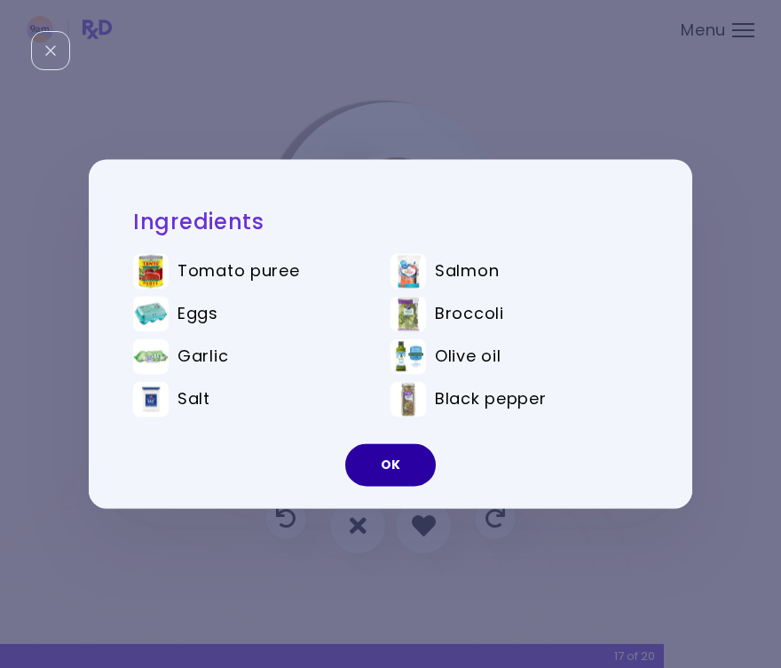
click at [383, 467] on button "OK" at bounding box center [390, 465] width 91 height 43
